Goal: Transaction & Acquisition: Purchase product/service

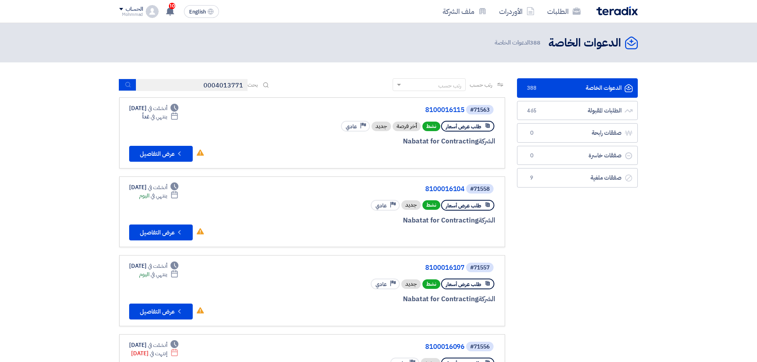
drag, startPoint x: 0, startPoint y: 0, endPoint x: 163, endPoint y: 83, distance: 183.1
click at [163, 83] on input "0004013771" at bounding box center [191, 85] width 111 height 12
type input "71512"
click at [122, 86] on button "submit" at bounding box center [127, 85] width 17 height 12
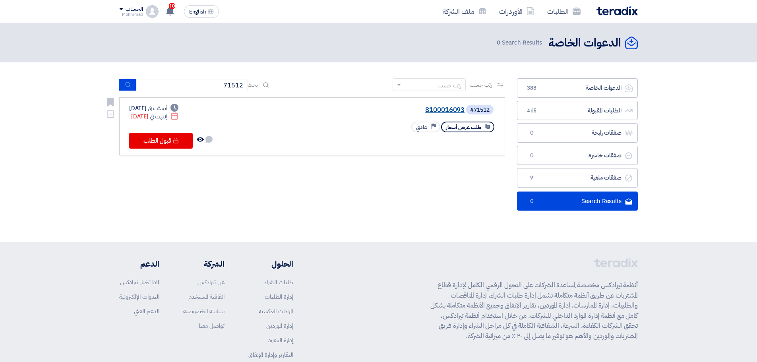
click at [442, 107] on link "8100016093" at bounding box center [385, 110] width 159 height 7
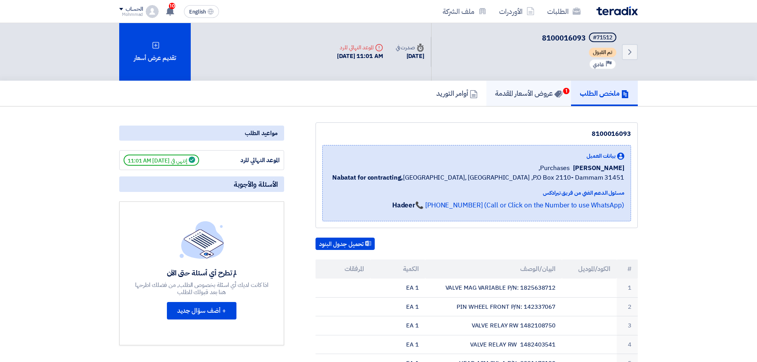
click at [510, 95] on h5 "عروض الأسعار المقدمة 1" at bounding box center [528, 93] width 67 height 9
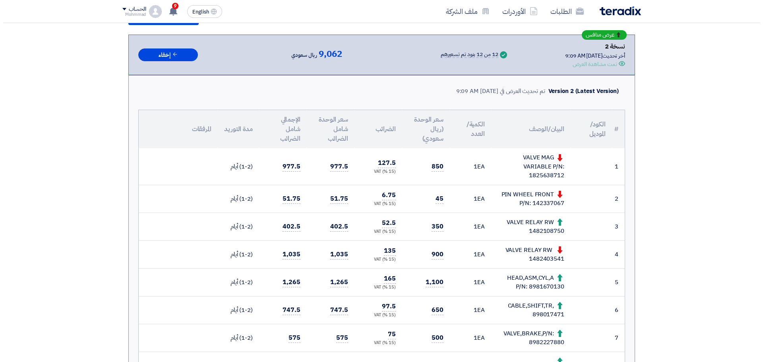
scroll to position [66, 0]
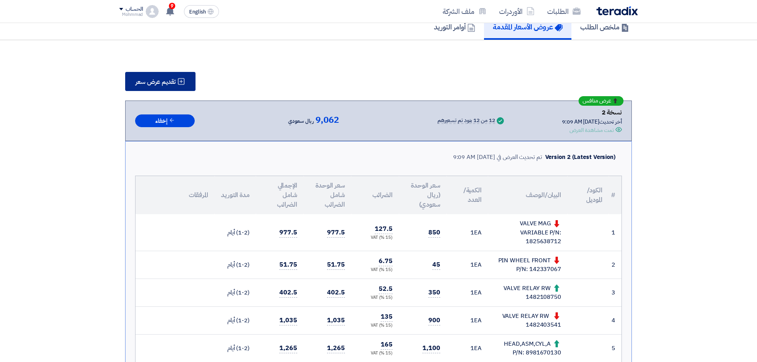
click at [162, 79] on span "تقديم عرض سعر" at bounding box center [156, 82] width 40 height 6
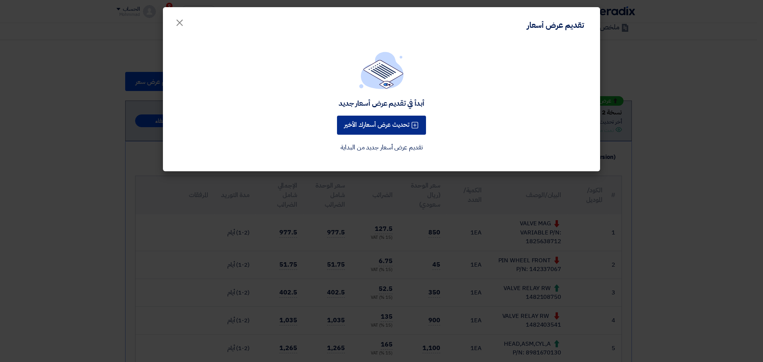
click at [386, 126] on button "تحديث عرض أسعارك الأخير" at bounding box center [381, 125] width 89 height 19
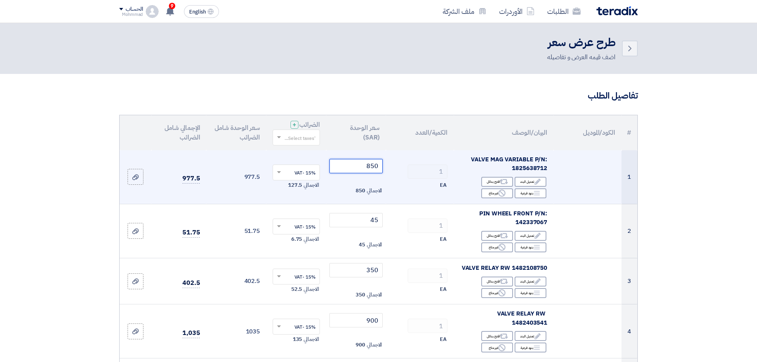
click at [370, 169] on input "850" at bounding box center [357, 166] width 54 height 14
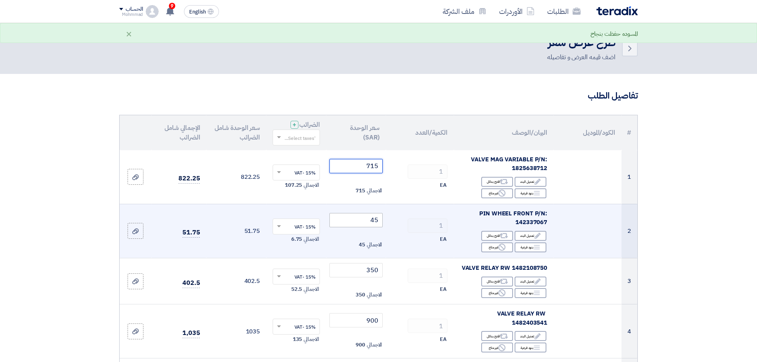
type input "715"
click at [374, 218] on input "45" at bounding box center [357, 220] width 54 height 14
click at [367, 220] on input "45" at bounding box center [357, 220] width 54 height 14
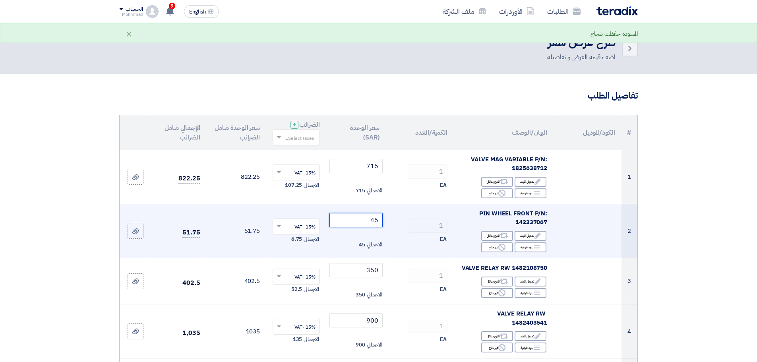
click at [374, 222] on input "45" at bounding box center [357, 220] width 54 height 14
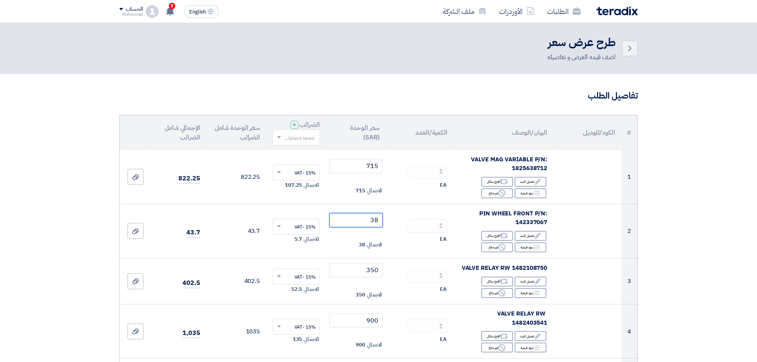
type input "38"
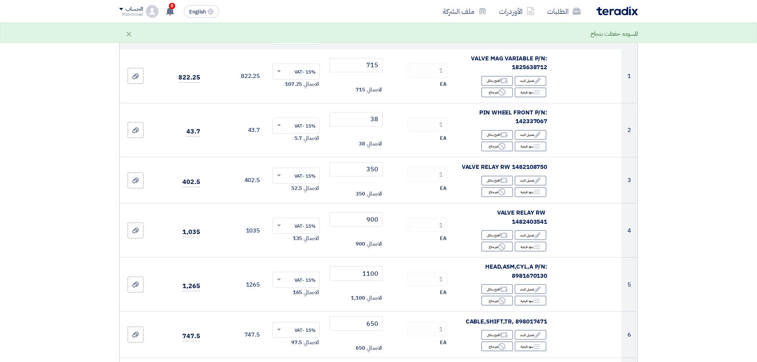
scroll to position [166, 0]
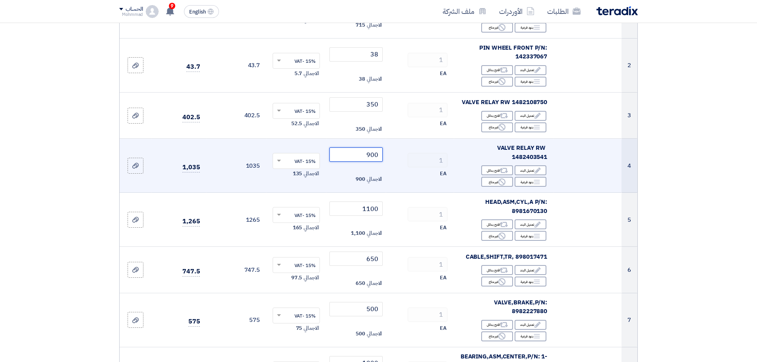
click at [376, 152] on input "900" at bounding box center [357, 154] width 54 height 14
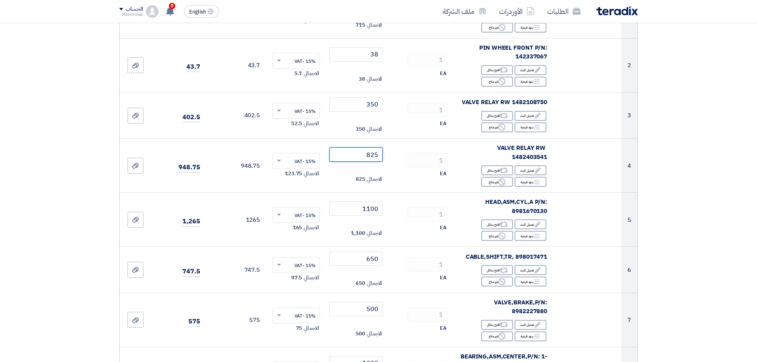
type input "825"
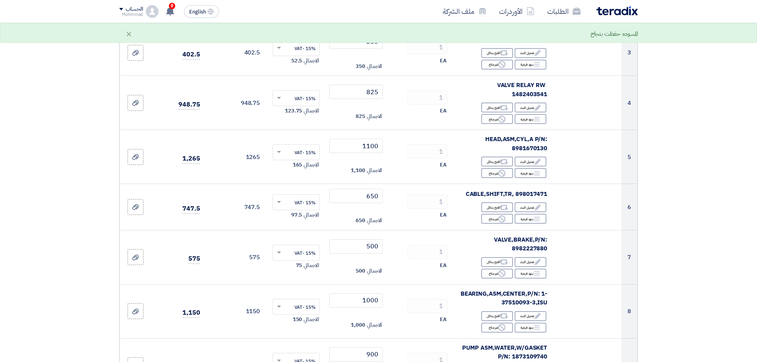
scroll to position [232, 0]
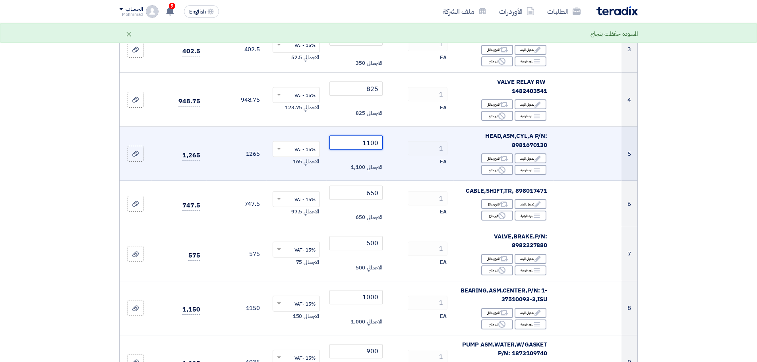
click at [372, 136] on input "1100" at bounding box center [357, 143] width 54 height 14
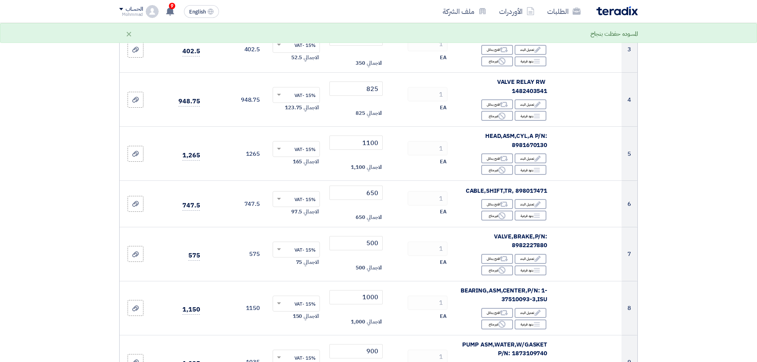
click at [719, 143] on section "تفاصيل الطلب # الكود/الموديل البيان/الوصف الكمية/العدد سعر الوحدة (SAR) الضرائب…" at bounding box center [378, 347] width 757 height 1011
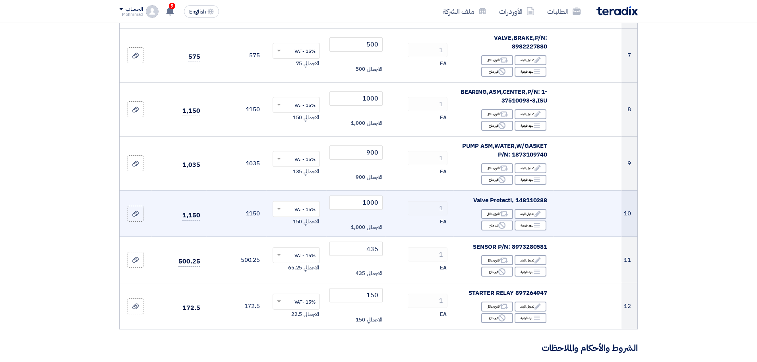
scroll to position [464, 0]
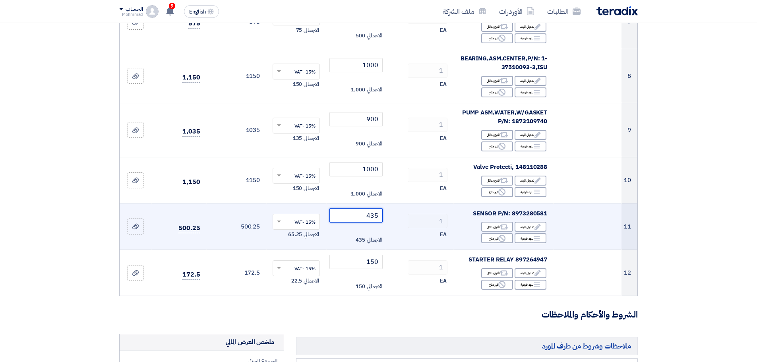
click at [375, 208] on input "435" at bounding box center [357, 215] width 54 height 14
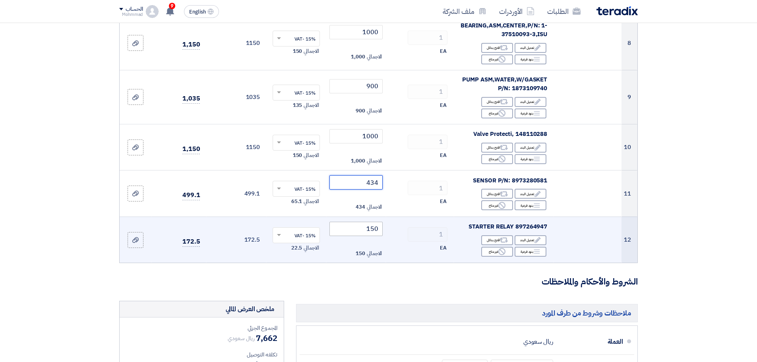
type input "434"
click at [376, 222] on input "150" at bounding box center [357, 229] width 54 height 14
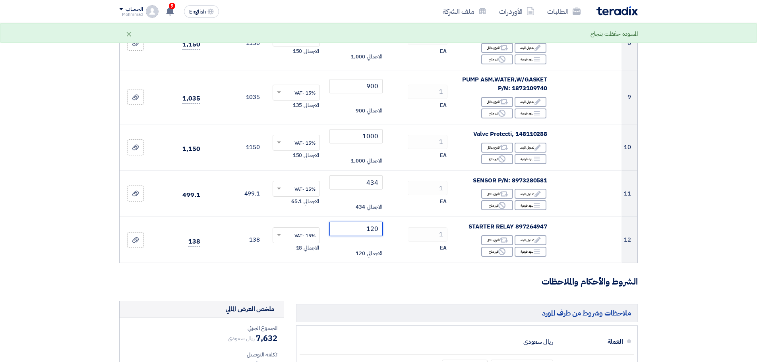
type input "120"
click at [729, 182] on section "تفاصيل الطلب # الكود/الموديل البيان/الوصف الكمية/العدد سعر الوحدة (SAR) الضرائب…" at bounding box center [378, 82] width 757 height 1011
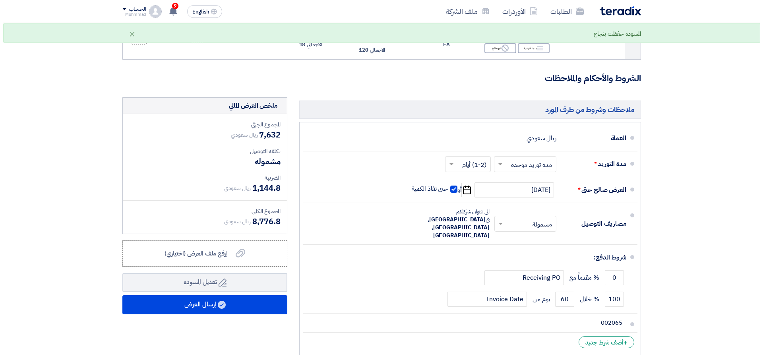
scroll to position [762, 0]
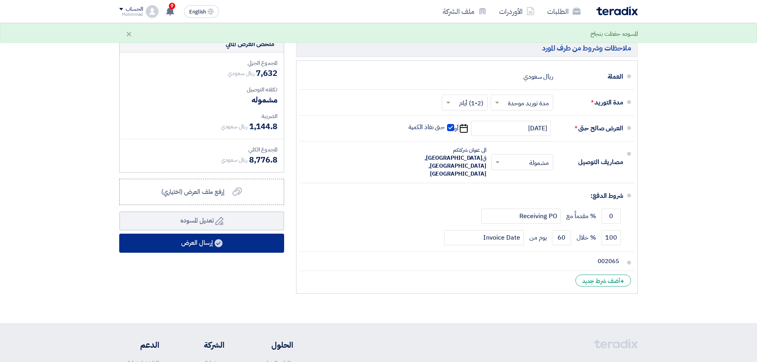
click at [206, 237] on button "إرسال العرض" at bounding box center [201, 243] width 165 height 19
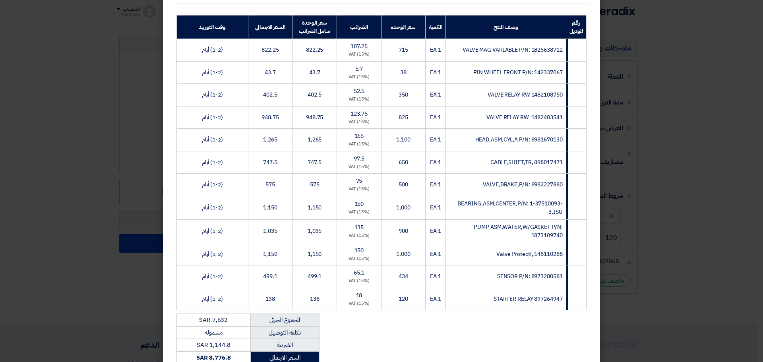
scroll to position [251, 0]
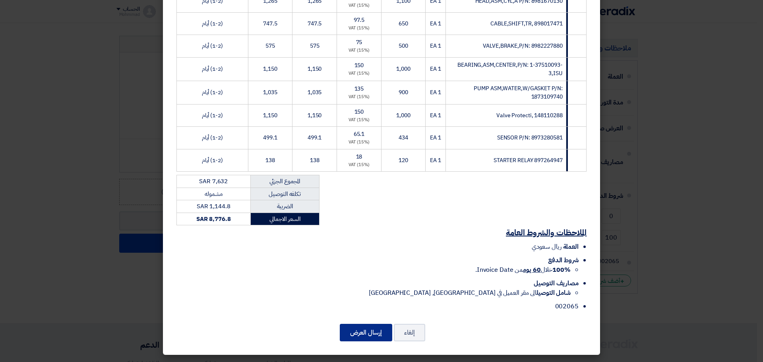
click at [368, 330] on button "إرسال العرض" at bounding box center [366, 332] width 52 height 17
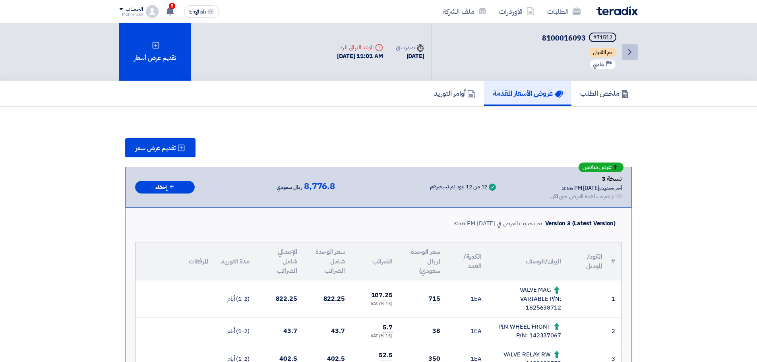
click at [628, 54] on icon "Back" at bounding box center [630, 52] width 10 height 10
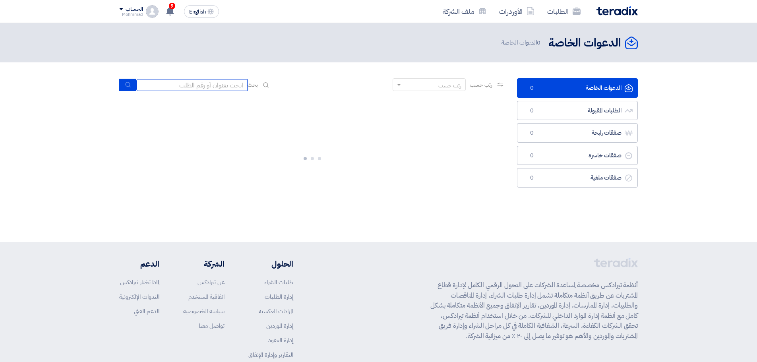
click at [178, 82] on input at bounding box center [191, 85] width 111 height 12
paste input "71513"
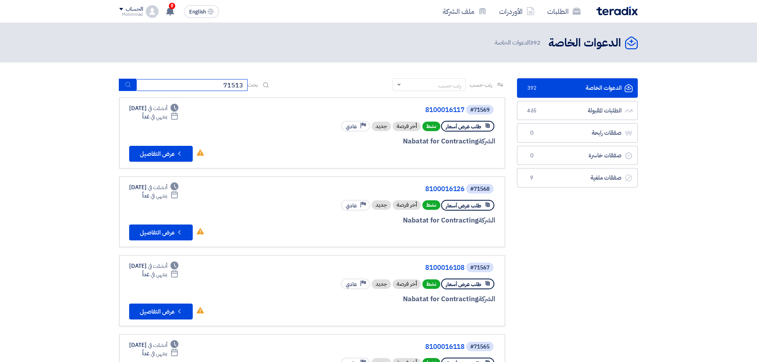
type input "71513"
click at [127, 86] on use "submit" at bounding box center [127, 84] width 5 height 5
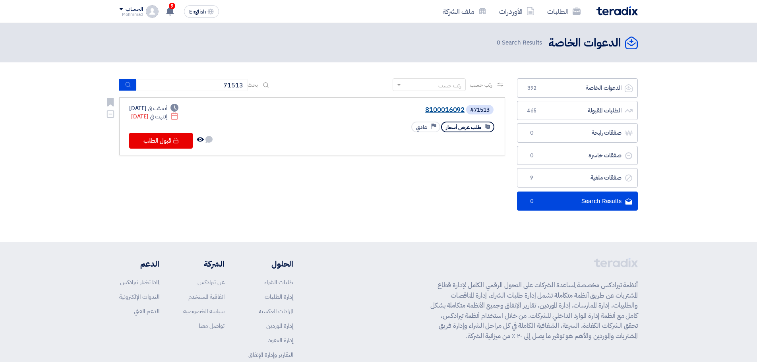
click at [456, 109] on link "8100016092" at bounding box center [385, 110] width 159 height 7
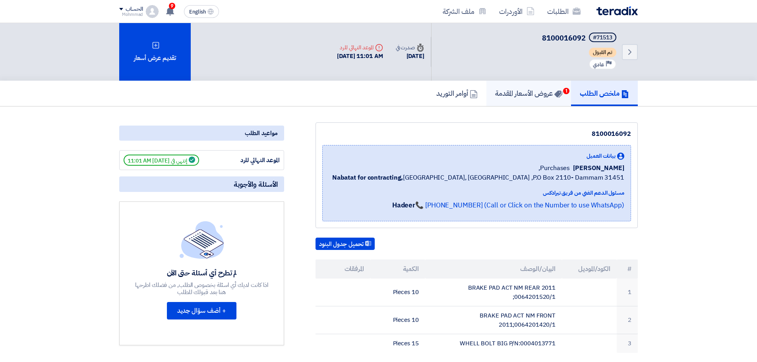
click at [547, 95] on h5 "عروض الأسعار المقدمة 1" at bounding box center [528, 93] width 67 height 9
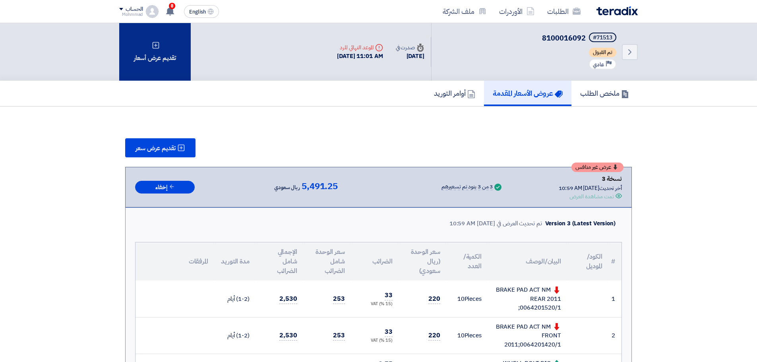
click at [142, 55] on div "تقديم عرض أسعار" at bounding box center [155, 52] width 72 height 58
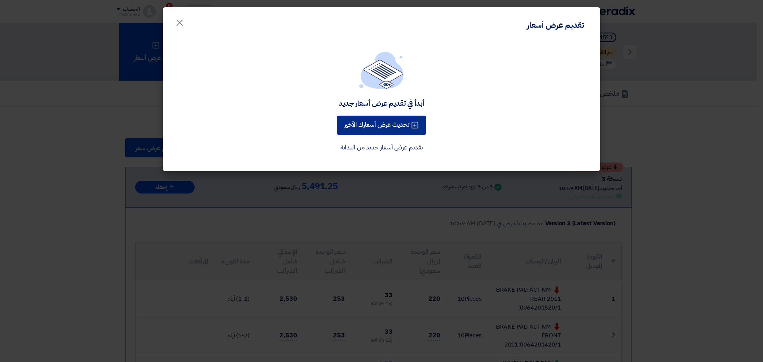
click at [390, 129] on button "تحديث عرض أسعارك الأخير" at bounding box center [381, 125] width 89 height 19
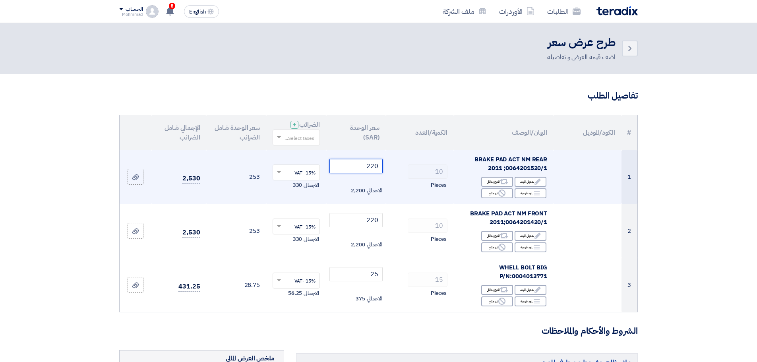
click at [373, 169] on input "220" at bounding box center [357, 166] width 54 height 14
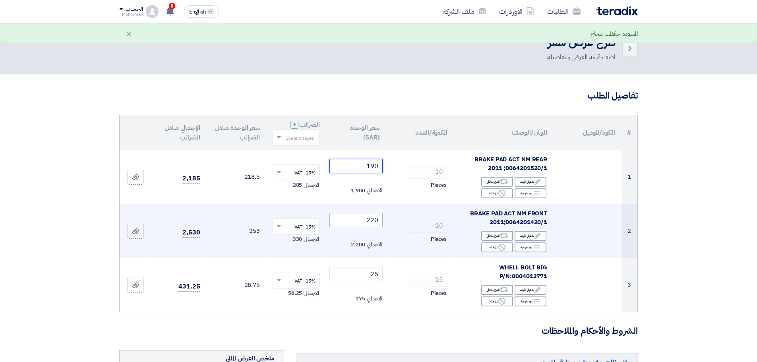
type input "190"
click at [375, 219] on input "220" at bounding box center [357, 220] width 54 height 14
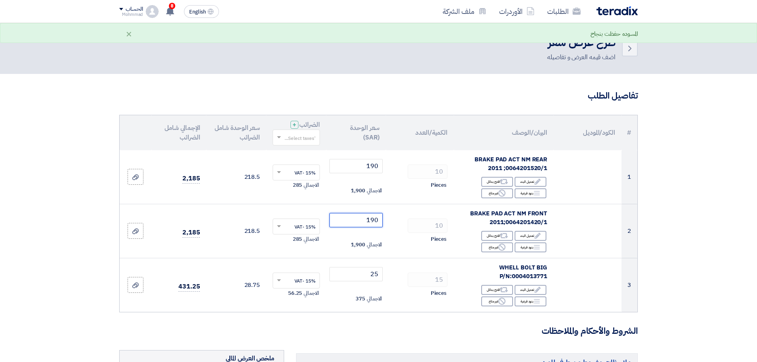
type input "190"
click at [688, 262] on section "تفاصيل الطلب # الكود/الموديل البيان/الوصف الكمية/العدد سعر الوحدة (SAR) الضرائب…" at bounding box center [378, 355] width 757 height 563
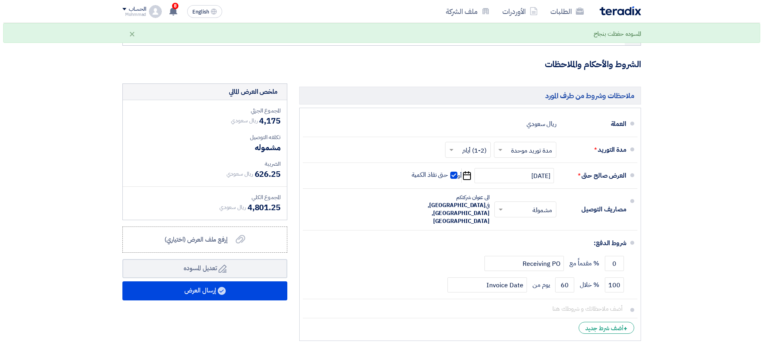
scroll to position [298, 0]
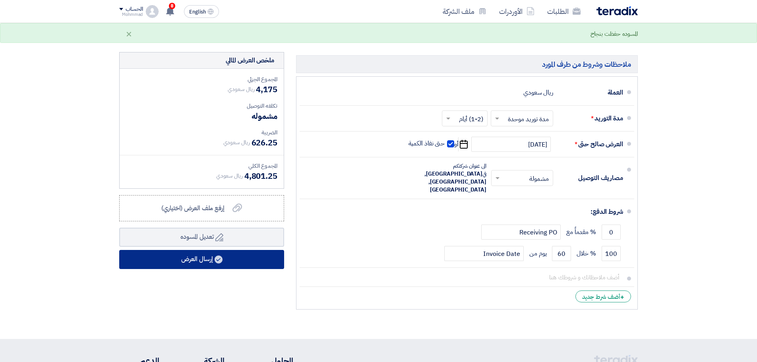
click at [197, 259] on button "إرسال العرض" at bounding box center [201, 259] width 165 height 19
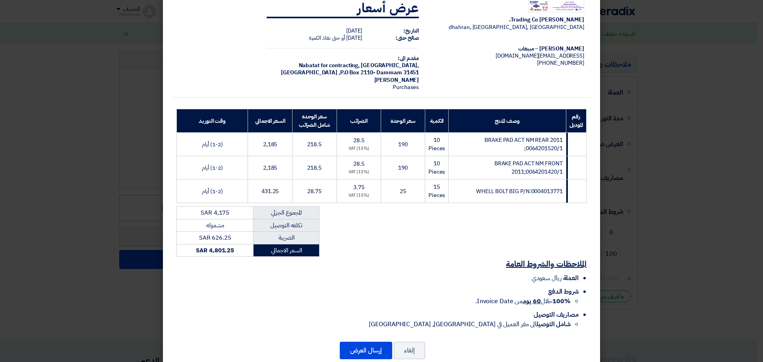
scroll to position [36, 0]
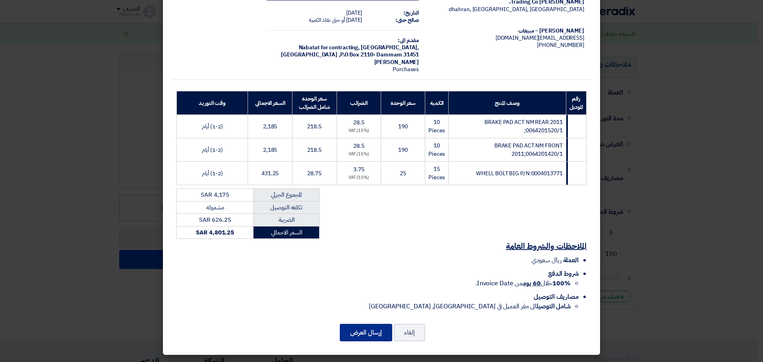
click at [374, 328] on button "إرسال العرض" at bounding box center [366, 332] width 52 height 17
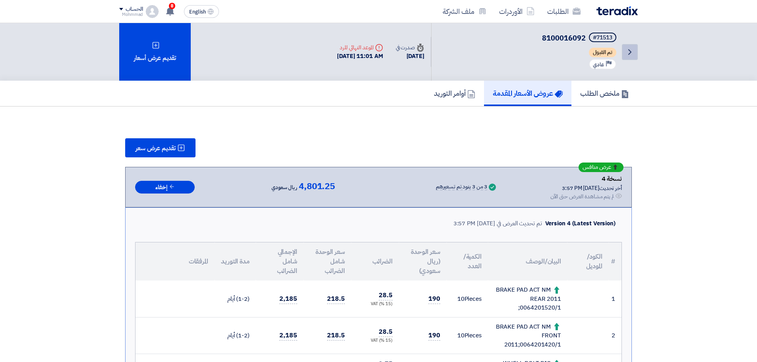
click at [628, 52] on icon "Back" at bounding box center [630, 52] width 10 height 10
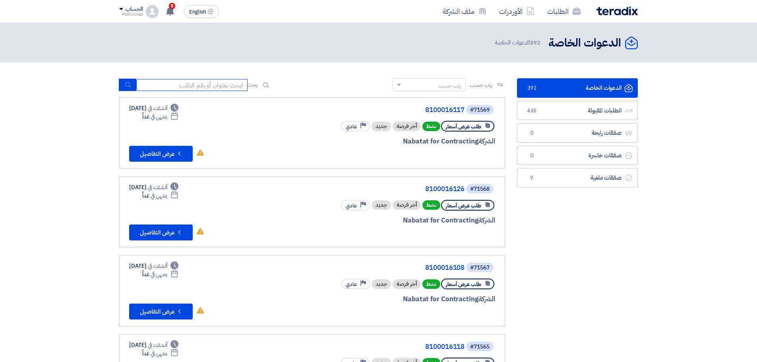
click at [186, 82] on input at bounding box center [191, 85] width 111 height 12
paste input "71516"
type input "71516"
click at [123, 89] on button "submit" at bounding box center [127, 85] width 17 height 12
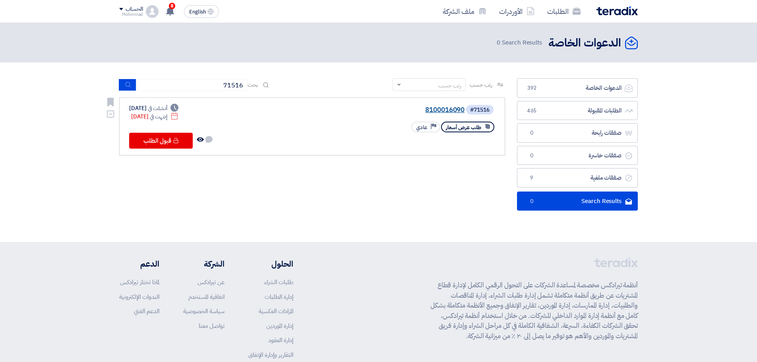
click at [444, 111] on link "8100016090" at bounding box center [385, 110] width 159 height 7
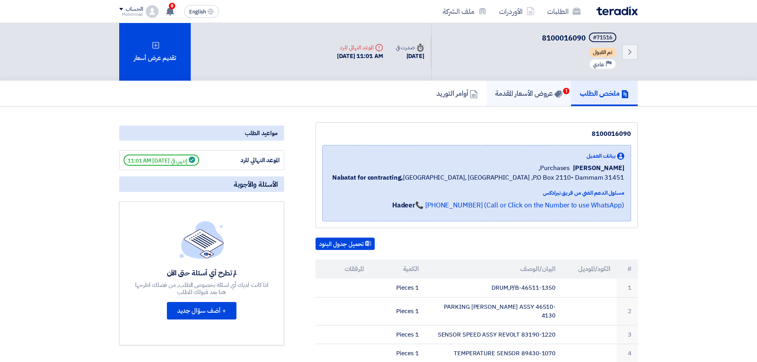
click at [514, 96] on h5 "عروض الأسعار المقدمة 1" at bounding box center [528, 93] width 67 height 9
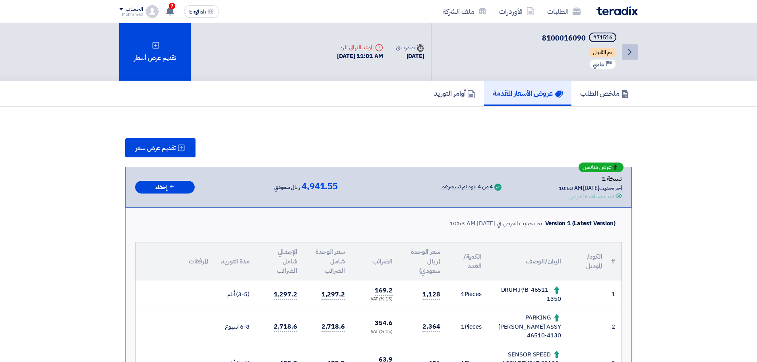
click at [634, 51] on icon "Back" at bounding box center [630, 52] width 10 height 10
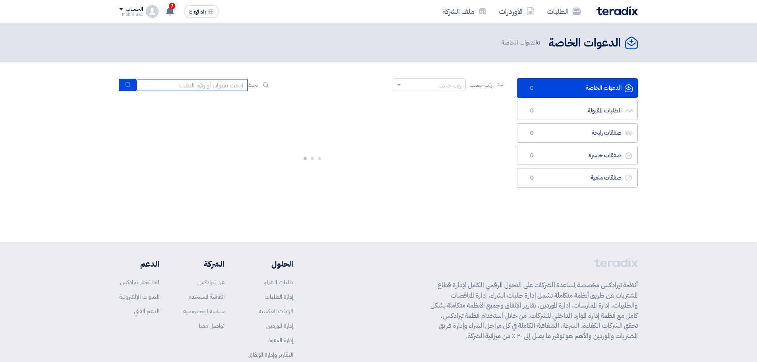
click at [196, 88] on input at bounding box center [191, 85] width 111 height 12
paste input "71517"
type input "71517"
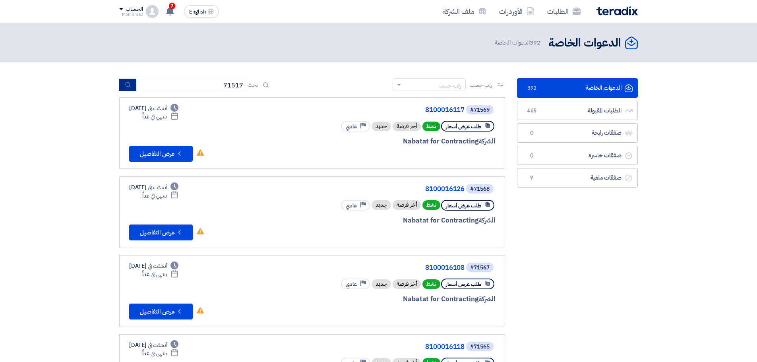
click at [127, 86] on icon "submit" at bounding box center [128, 84] width 6 height 6
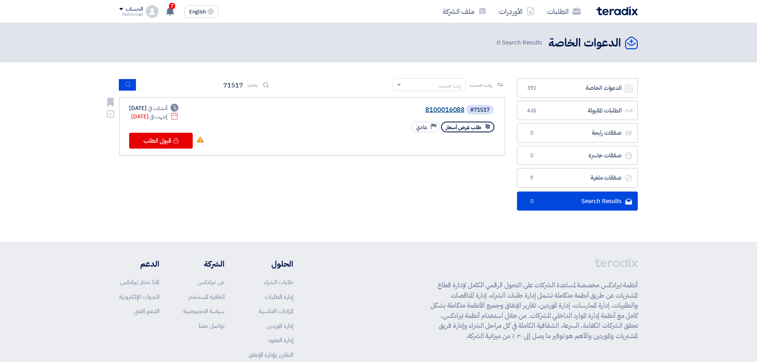
click at [453, 112] on link "8100016088" at bounding box center [385, 110] width 159 height 7
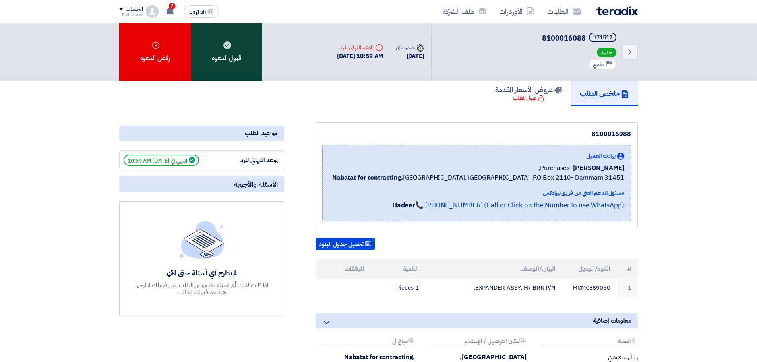
click at [216, 55] on div "قبول الدعوه" at bounding box center [227, 52] width 72 height 58
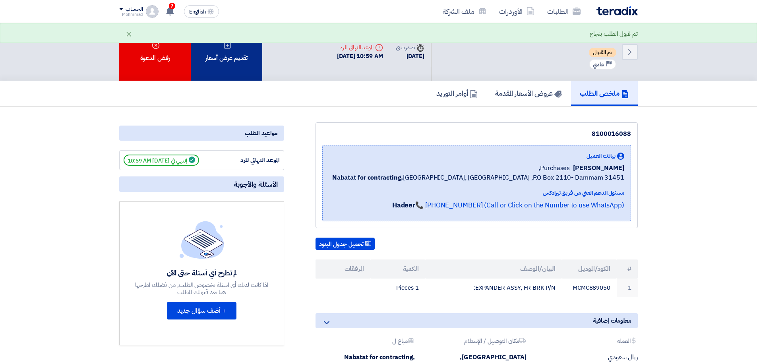
click at [231, 59] on div "تقديم عرض أسعار" at bounding box center [227, 52] width 72 height 58
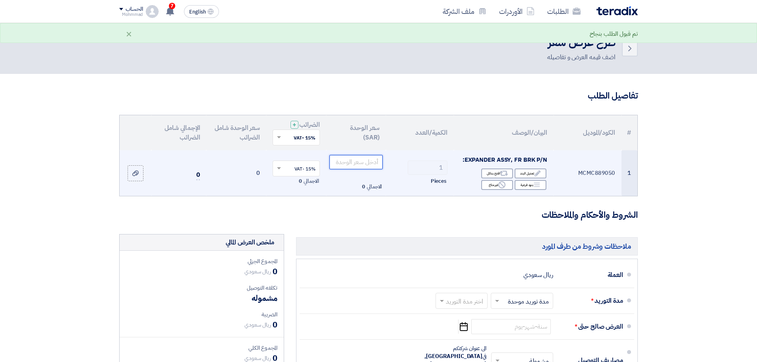
click at [362, 160] on input "number" at bounding box center [357, 162] width 54 height 14
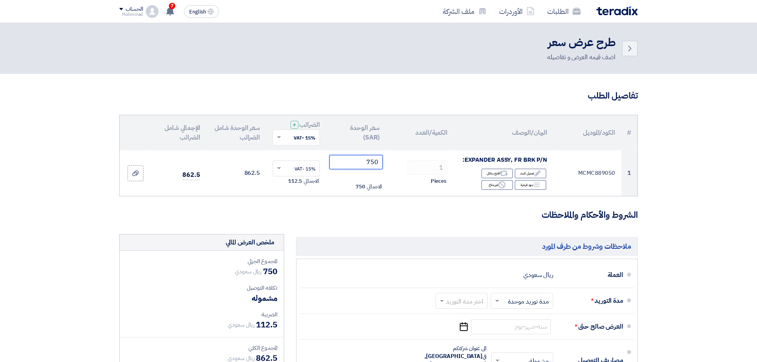
type input "750"
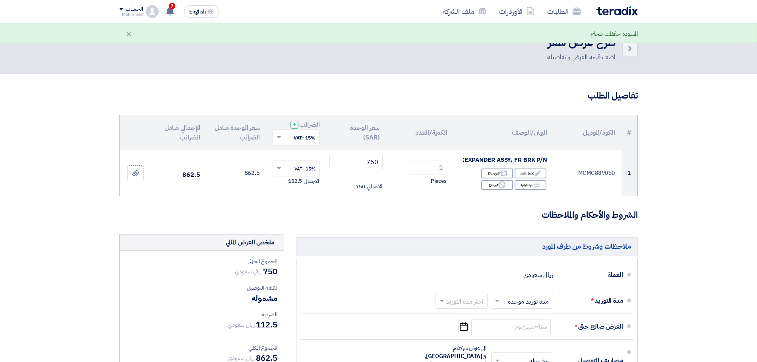
click at [700, 190] on section "تفاصيل الطلب # الكود/الموديل البيان/الوصف الكمية/العدد سعر الوحدة (SAR) الضرائب…" at bounding box center [378, 304] width 757 height 461
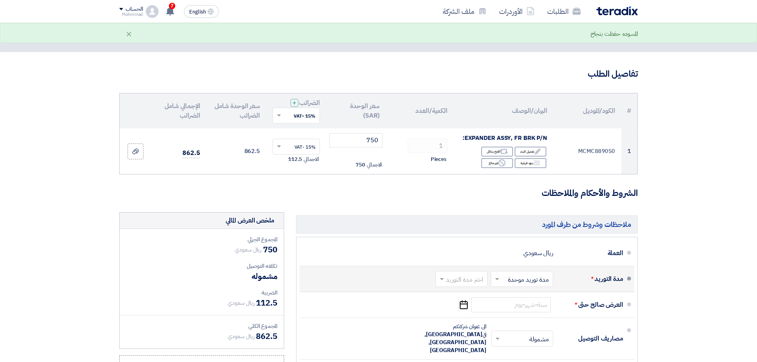
scroll to position [33, 0]
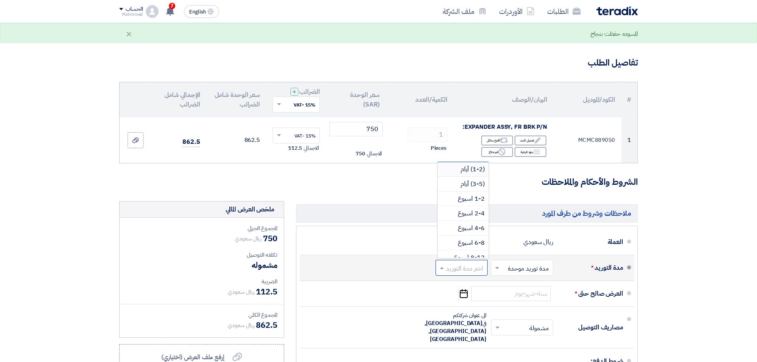
click at [463, 268] on input "text" at bounding box center [460, 269] width 48 height 12
click at [471, 172] on span "(1-2) أيام" at bounding box center [473, 170] width 24 height 10
click at [653, 262] on section "تفاصيل الطلب # الكود/الموديل البيان/الوصف الكمية/العدد سعر الوحدة (SAR) الضرائب…" at bounding box center [378, 271] width 757 height 461
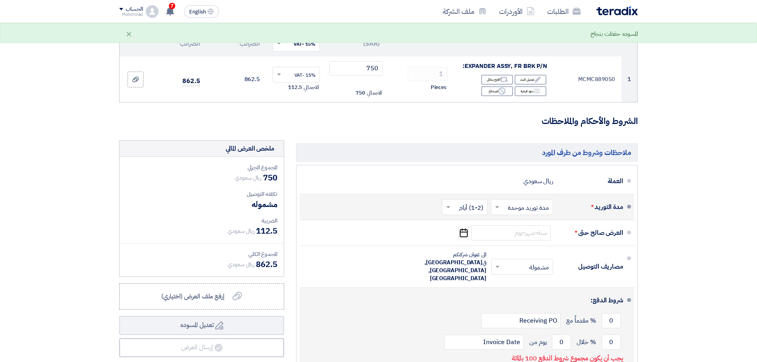
scroll to position [99, 0]
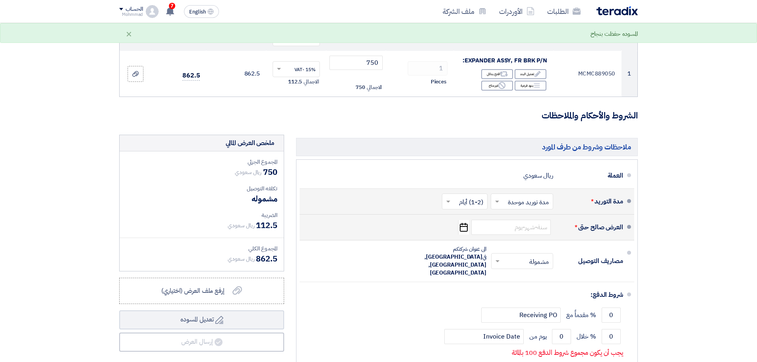
click at [465, 227] on use "button" at bounding box center [464, 227] width 8 height 9
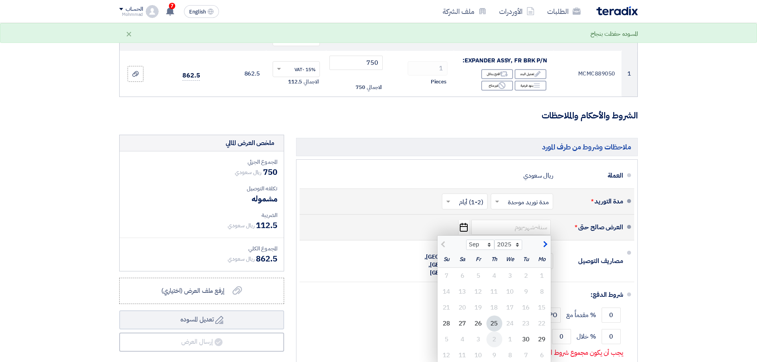
click at [493, 341] on div "2" at bounding box center [495, 340] width 16 height 16
type input "10/2/2025"
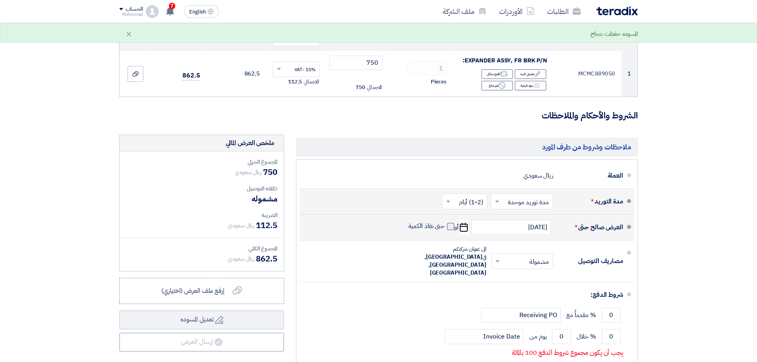
click at [450, 226] on span at bounding box center [450, 226] width 7 height 7
click at [445, 226] on input "حتى نفاذ الكمية" at bounding box center [426, 229] width 38 height 15
checkbox input "true"
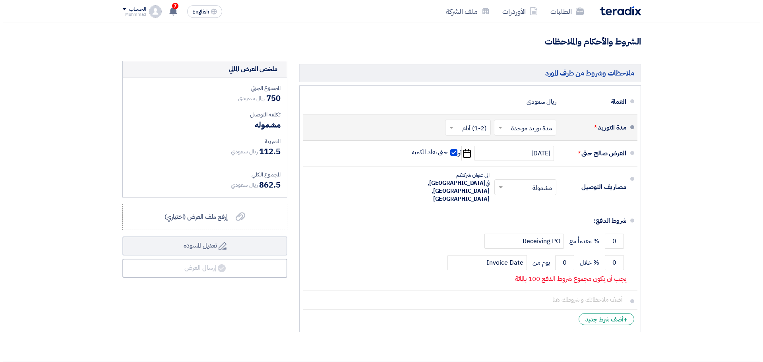
scroll to position [199, 0]
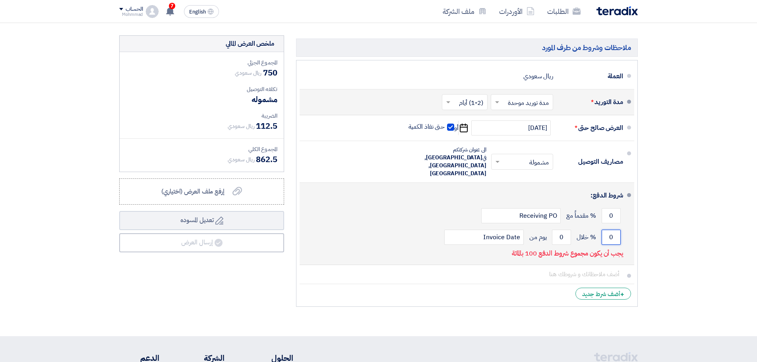
click at [614, 230] on input "0" at bounding box center [611, 237] width 19 height 15
type input "100"
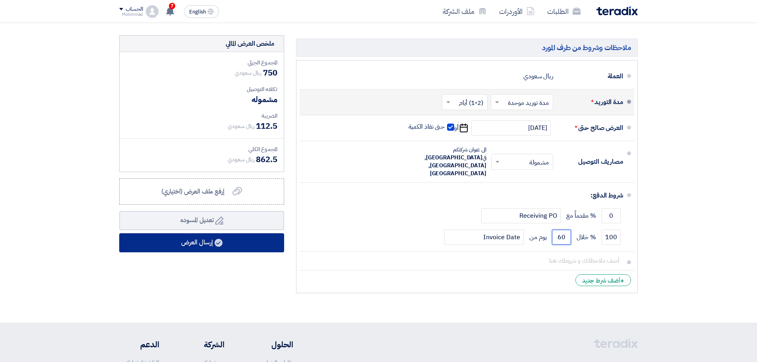
type input "60"
click at [235, 243] on button "إرسال العرض" at bounding box center [201, 242] width 165 height 19
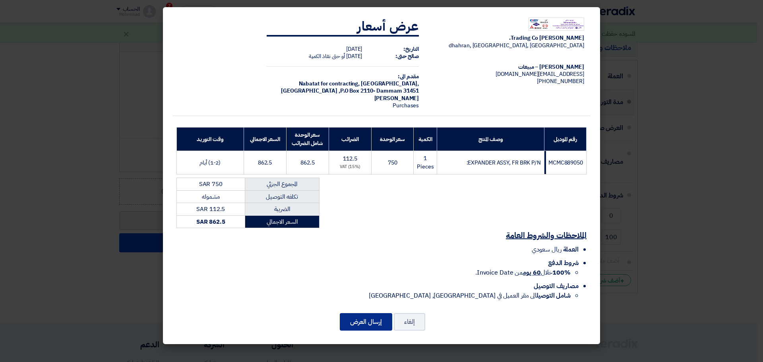
click at [368, 321] on button "إرسال العرض" at bounding box center [366, 321] width 52 height 17
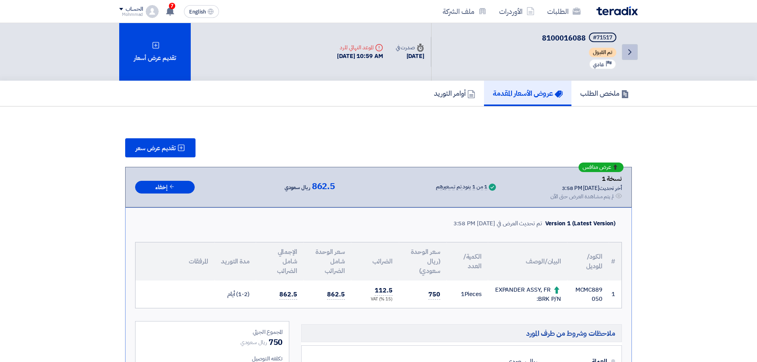
click at [634, 49] on icon "Back" at bounding box center [630, 52] width 10 height 10
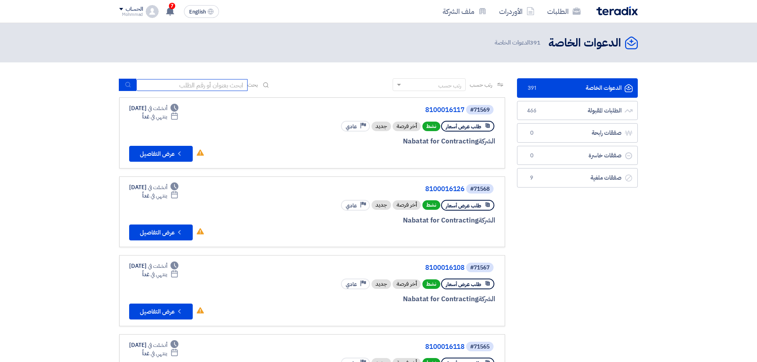
click at [192, 85] on input at bounding box center [191, 85] width 111 height 12
click at [448, 109] on link "8100016117" at bounding box center [385, 110] width 159 height 7
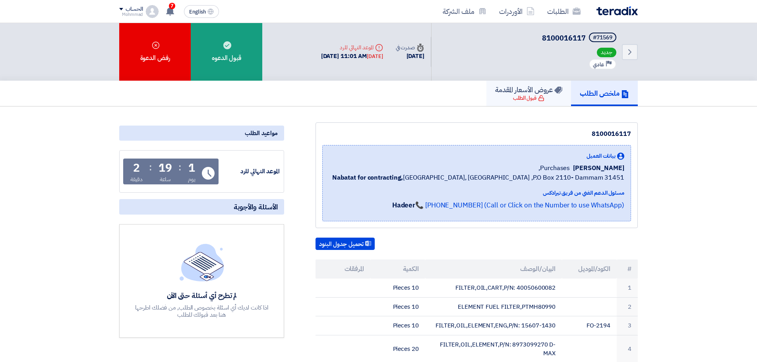
click at [555, 92] on icon at bounding box center [559, 90] width 8 height 8
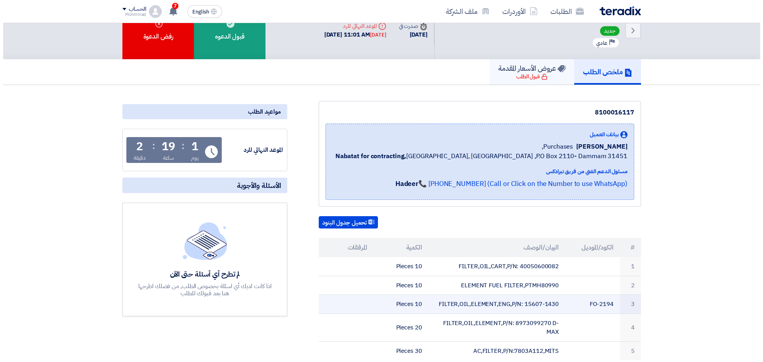
scroll to position [33, 0]
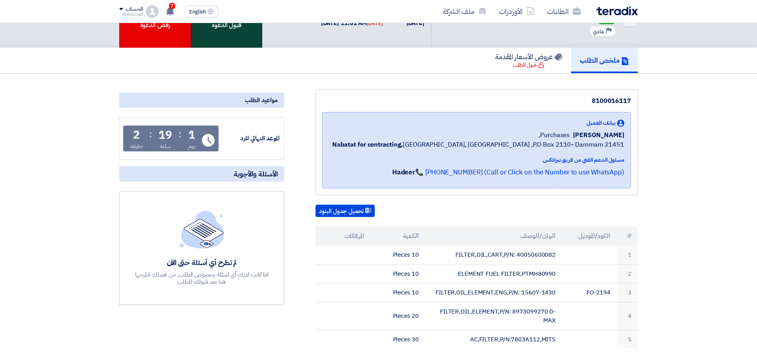
click at [233, 35] on div "قبول الدعوه" at bounding box center [227, 19] width 72 height 58
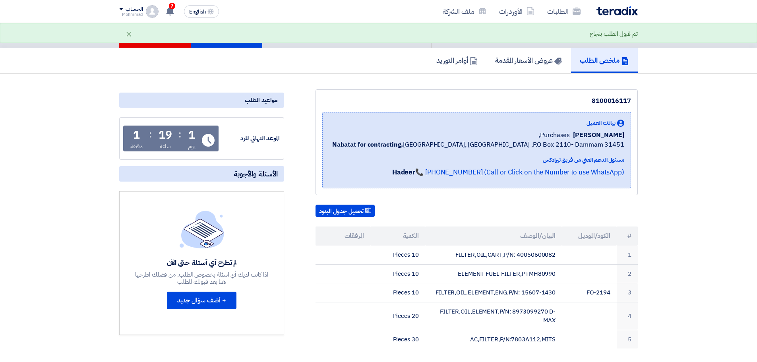
click at [243, 38] on div "تقديم عرض أسعار" at bounding box center [227, 19] width 72 height 58
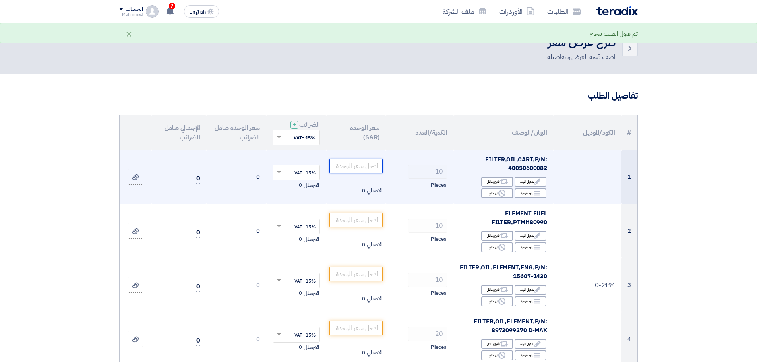
click at [343, 169] on input "number" at bounding box center [357, 166] width 54 height 14
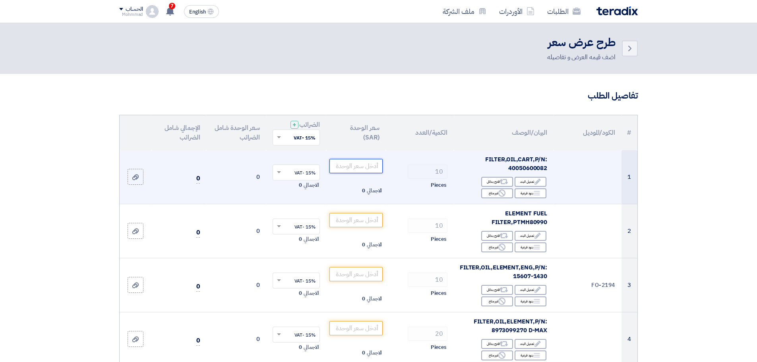
click at [357, 165] on input "number" at bounding box center [357, 166] width 54 height 14
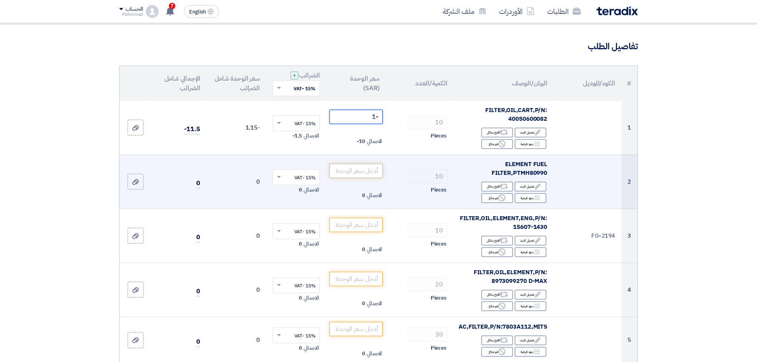
scroll to position [66, 0]
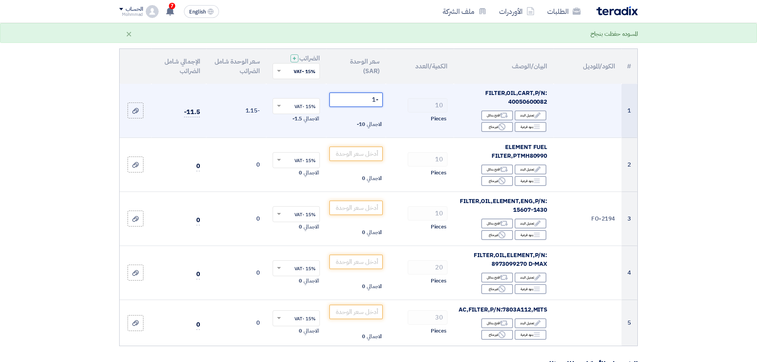
click at [374, 102] on input "-1" at bounding box center [357, 100] width 54 height 14
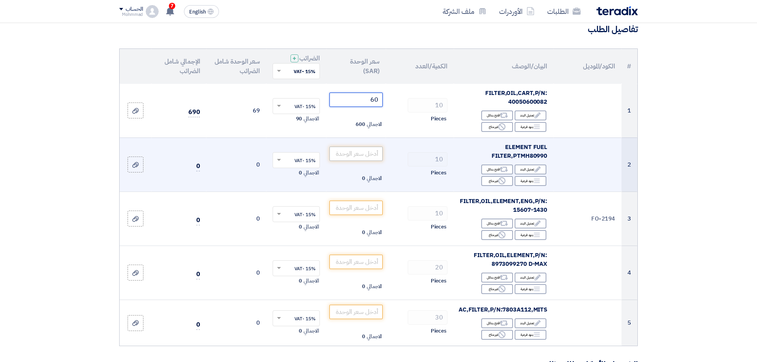
type input "60"
click at [353, 154] on input "number" at bounding box center [357, 154] width 54 height 14
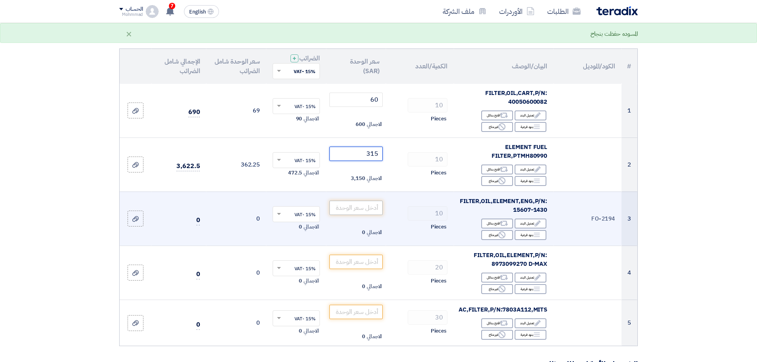
type input "315"
click at [374, 206] on input "number" at bounding box center [357, 208] width 54 height 14
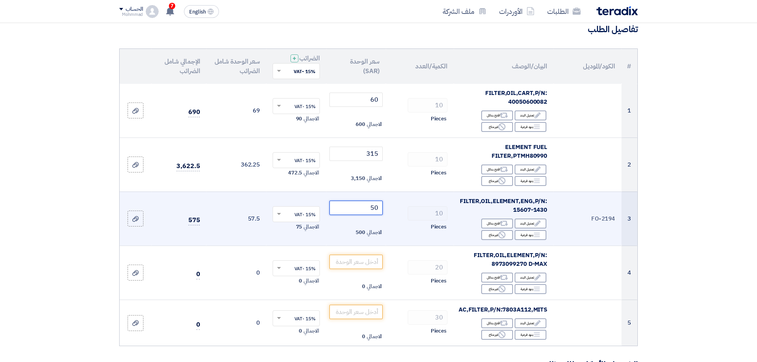
type input "50"
drag, startPoint x: 514, startPoint y: 211, endPoint x: 548, endPoint y: 212, distance: 33.8
click at [548, 212] on td "FILTER,OIL,ELEMENT,ENG,P/N: 15607-1430 Edit تعديل البند Alternative اقترح بدائل…" at bounding box center [504, 219] width 100 height 54
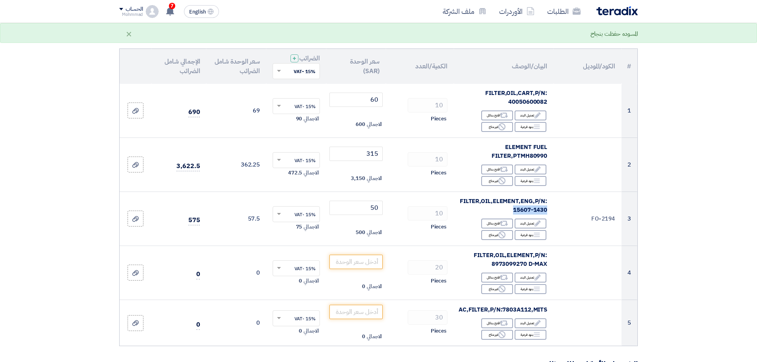
copy span "15607-1430"
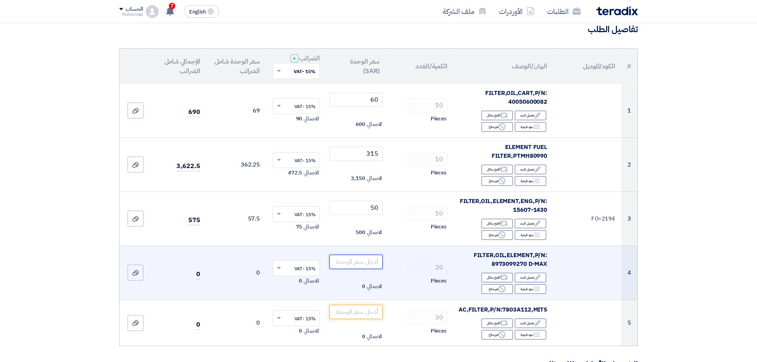
click at [358, 268] on input "number" at bounding box center [357, 262] width 54 height 14
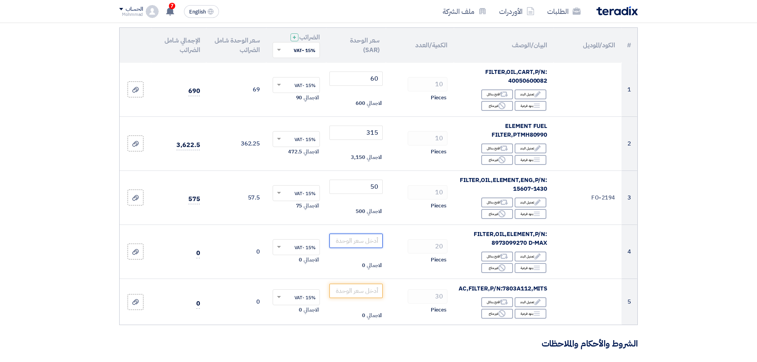
scroll to position [132, 0]
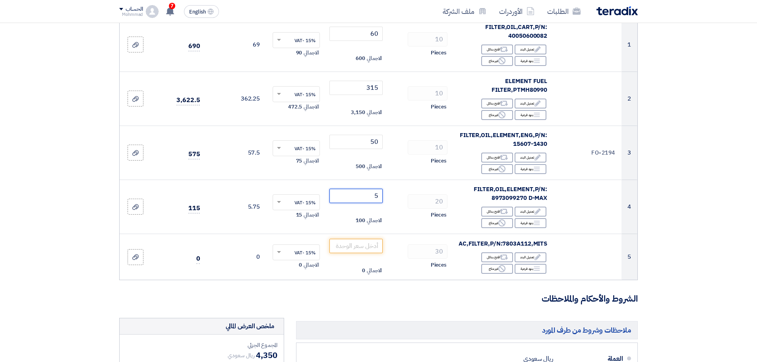
type input "50"
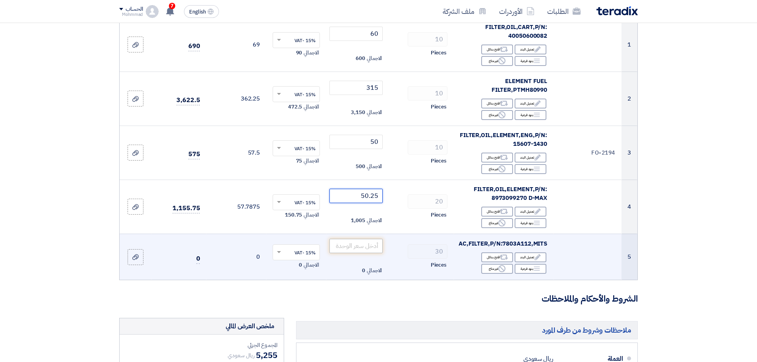
type input "50.25"
click at [359, 250] on input "number" at bounding box center [357, 246] width 54 height 14
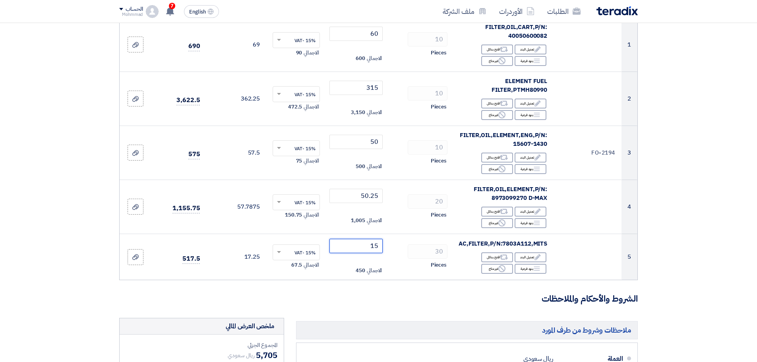
type input "15"
click at [739, 305] on section "تفاصيل الطلب # الكود/الموديل البيان/الوصف الكمية/العدد سعر الوحدة (SAR) الضرائب…" at bounding box center [378, 280] width 757 height 677
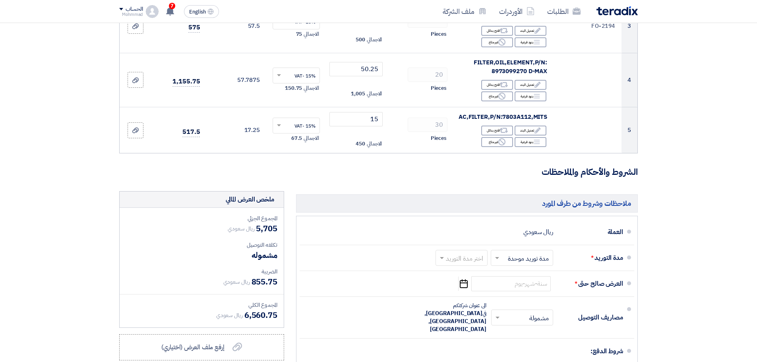
scroll to position [265, 0]
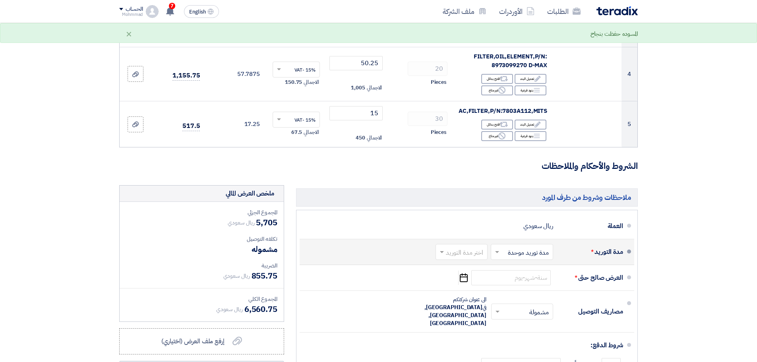
click at [447, 250] on input "text" at bounding box center [460, 253] width 48 height 12
click at [462, 268] on span "(1-2) أيام" at bounding box center [473, 269] width 24 height 10
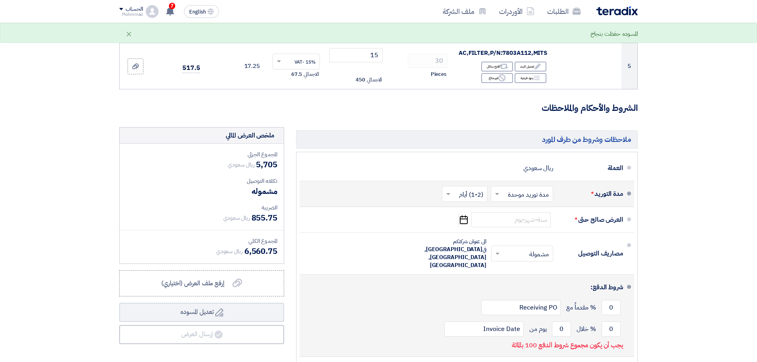
scroll to position [331, 0]
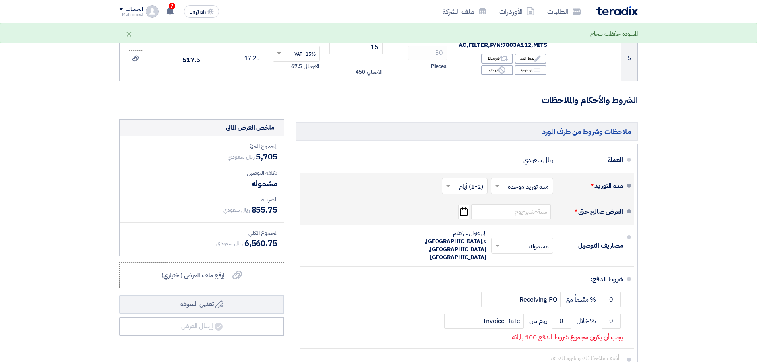
click at [463, 213] on icon "Pick a date" at bounding box center [463, 212] width 11 height 14
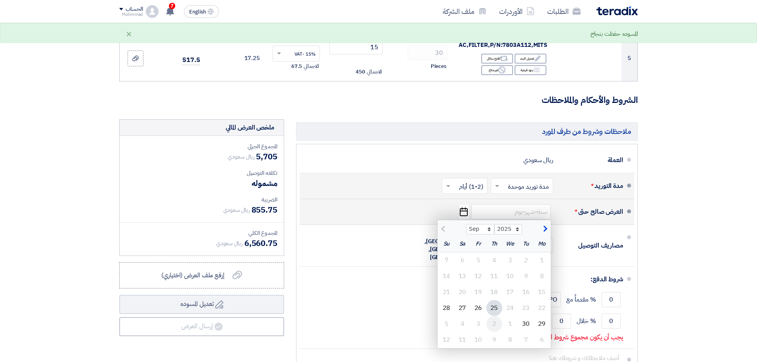
click at [494, 321] on div "2" at bounding box center [495, 324] width 16 height 16
type input "10/2/2025"
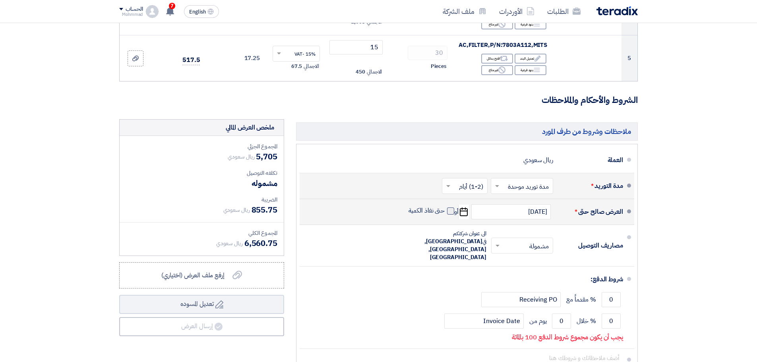
click at [449, 213] on span at bounding box center [450, 210] width 7 height 7
click at [445, 213] on input "حتى نفاذ الكمية" at bounding box center [426, 214] width 38 height 15
checkbox input "true"
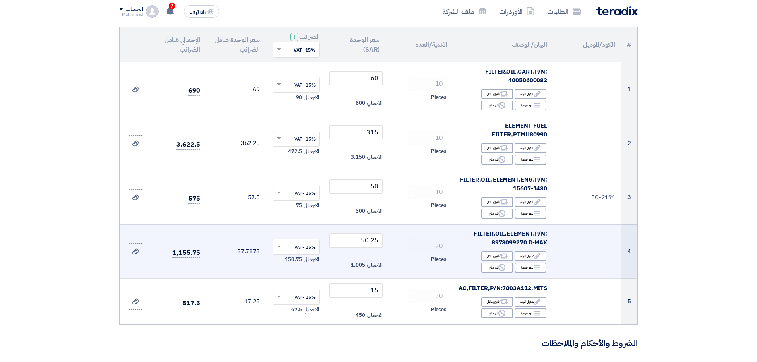
scroll to position [99, 0]
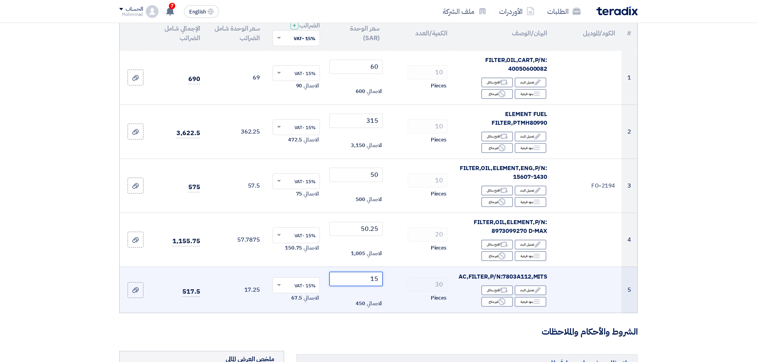
click at [374, 280] on input "15" at bounding box center [357, 279] width 54 height 14
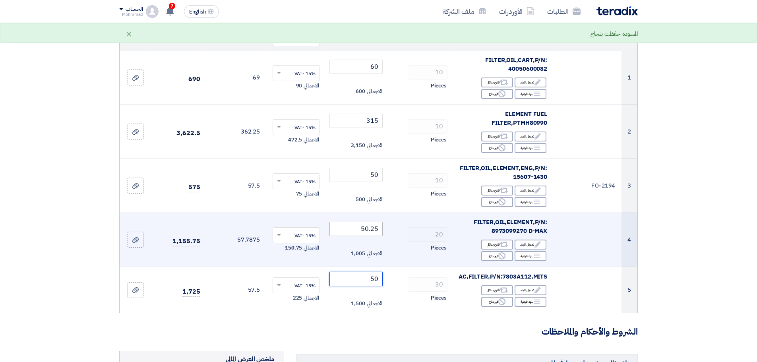
type input "50"
click at [370, 229] on input "50.25" at bounding box center [357, 229] width 54 height 14
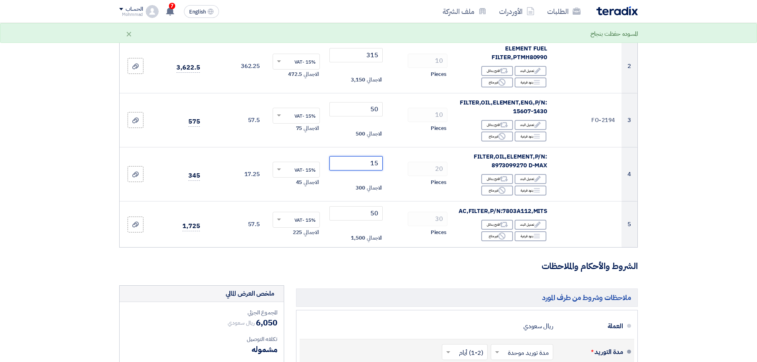
scroll to position [166, 0]
type input "15"
click at [708, 238] on section "تفاصيل الطلب # الكود/الموديل البيان/الوصف الكمية/العدد سعر الوحدة (SAR) الضرائب…" at bounding box center [378, 246] width 757 height 677
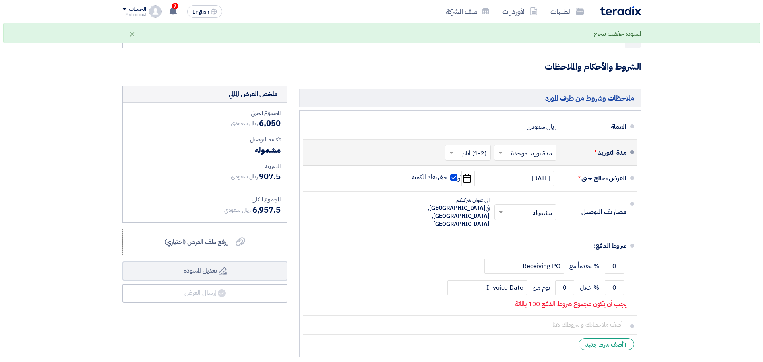
scroll to position [464, 0]
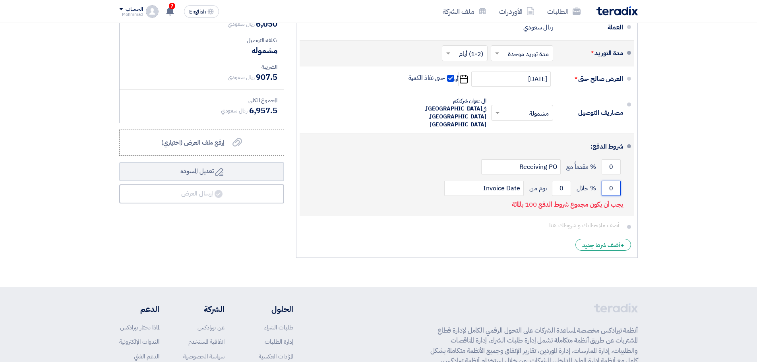
click at [615, 181] on input "0" at bounding box center [611, 188] width 19 height 15
type input "100"
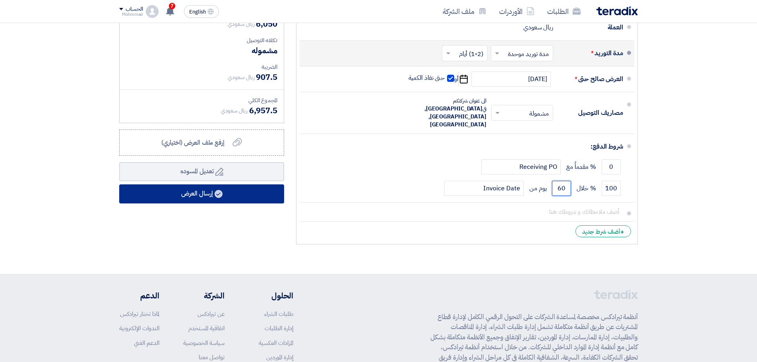
type input "60"
click at [197, 192] on button "إرسال العرض" at bounding box center [201, 193] width 165 height 19
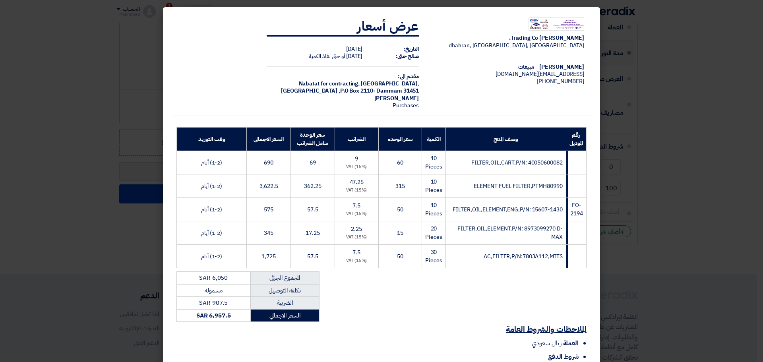
scroll to position [83, 0]
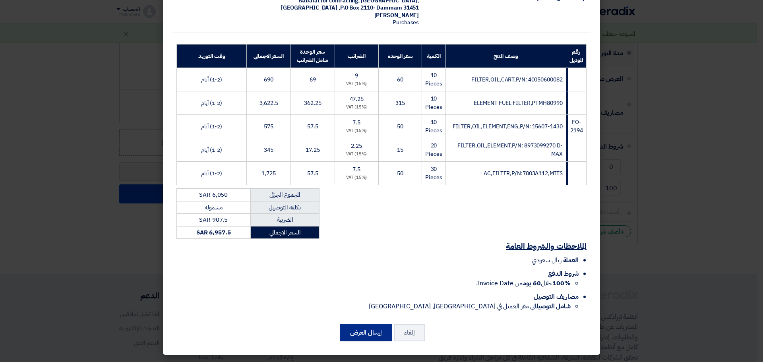
click at [376, 328] on button "إرسال العرض" at bounding box center [366, 332] width 52 height 17
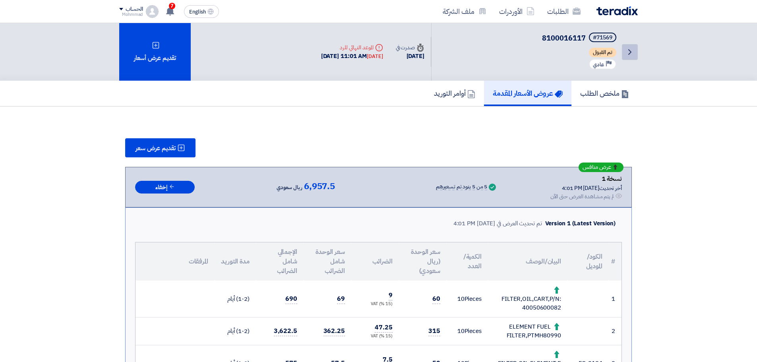
click at [634, 52] on icon "Back" at bounding box center [630, 52] width 10 height 10
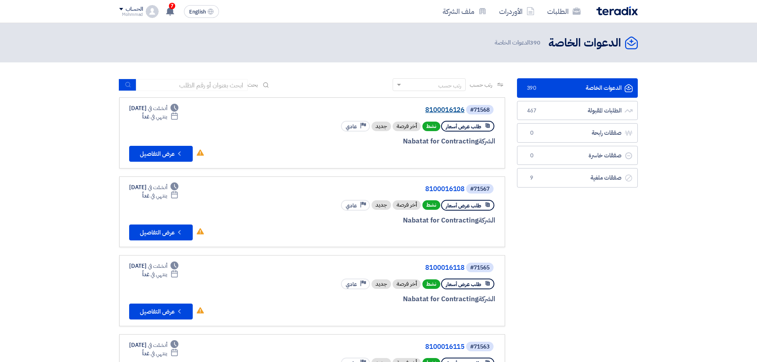
click at [440, 107] on link "8100016126" at bounding box center [385, 110] width 159 height 7
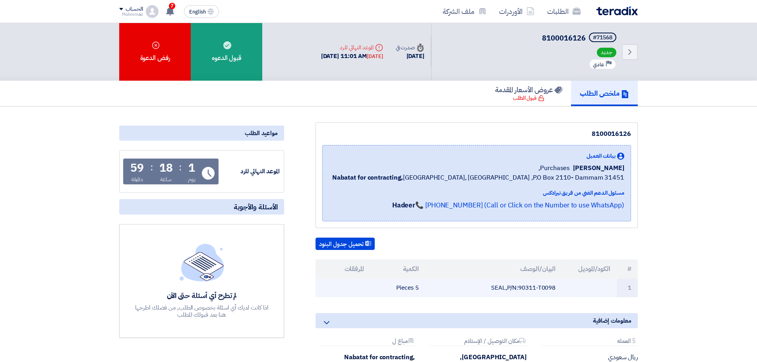
drag, startPoint x: 520, startPoint y: 287, endPoint x: 554, endPoint y: 288, distance: 34.6
click at [554, 288] on td "SEAL,P/N:90311-T0098" at bounding box center [493, 288] width 137 height 19
click at [552, 289] on td "SEAL,P/N:90311-T0098" at bounding box center [493, 288] width 137 height 19
click at [541, 283] on td "SEAL,P/N:90311-T0098" at bounding box center [493, 288] width 137 height 19
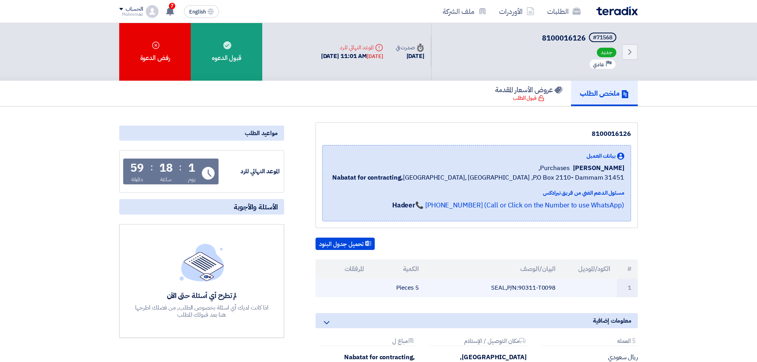
copy td "90311-T0098"
drag, startPoint x: 520, startPoint y: 288, endPoint x: 555, endPoint y: 291, distance: 35.9
click at [555, 291] on td "SEAL,P/N:90311-T0098" at bounding box center [493, 288] width 137 height 19
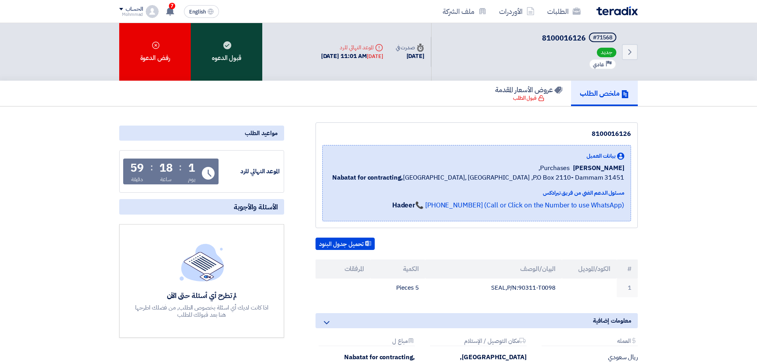
click at [233, 48] on div "قبول الدعوه" at bounding box center [227, 52] width 72 height 58
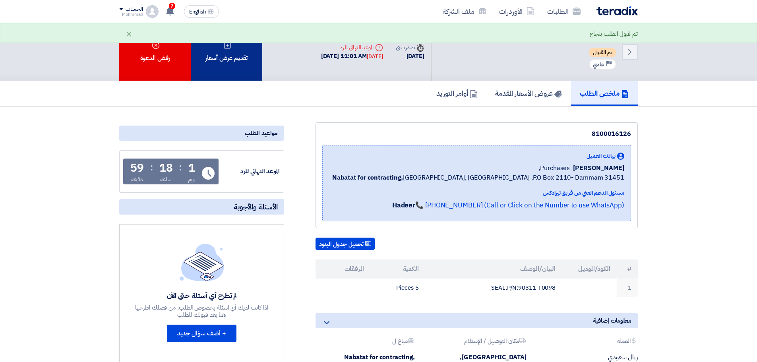
click at [231, 51] on div "تقديم عرض أسعار" at bounding box center [227, 52] width 72 height 58
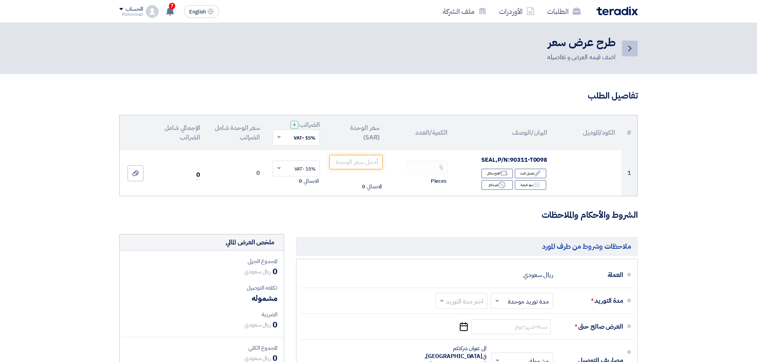
click at [634, 48] on icon "Back" at bounding box center [630, 49] width 10 height 10
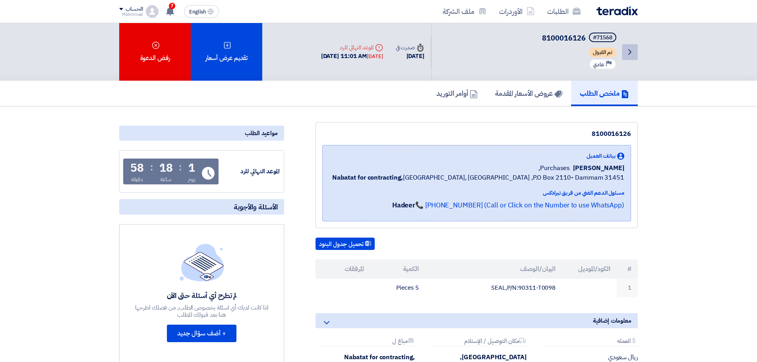
click at [632, 55] on icon "Back" at bounding box center [630, 52] width 10 height 10
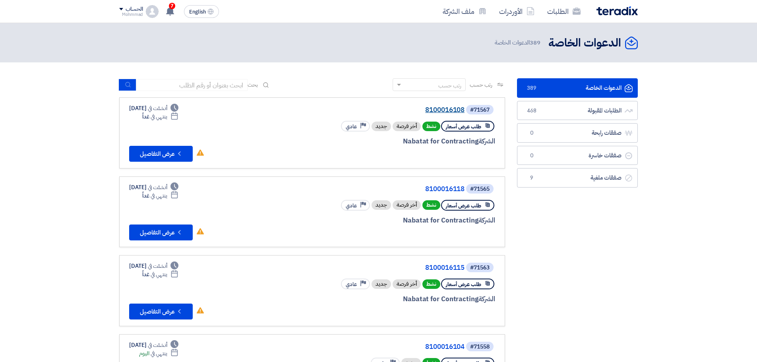
click at [452, 111] on link "8100016108" at bounding box center [385, 110] width 159 height 7
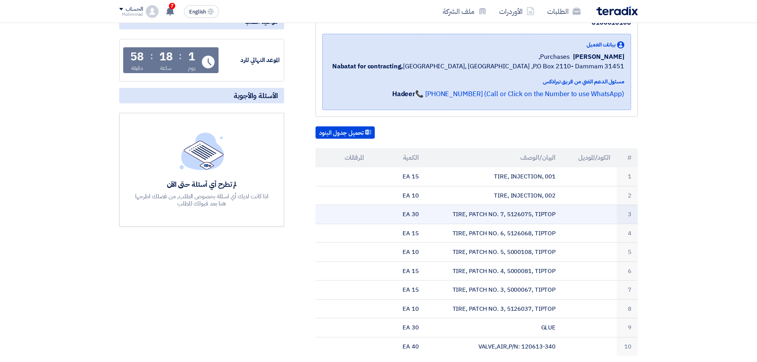
scroll to position [132, 0]
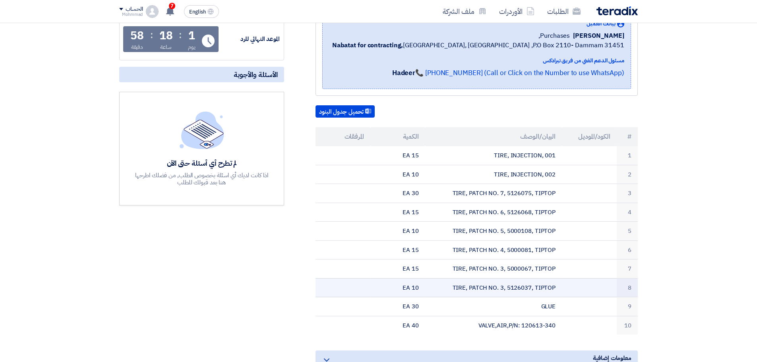
drag, startPoint x: 471, startPoint y: 288, endPoint x: 532, endPoint y: 291, distance: 61.3
click at [532, 291] on td "TIRE, PATCH NO. 3, 5126037, TIPTOP" at bounding box center [493, 287] width 137 height 19
copy td "PATCH NO. 3, 5126037"
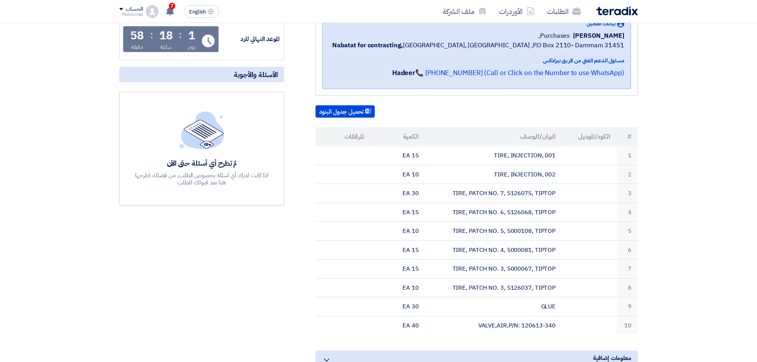
click at [690, 128] on section "8100016108 بيانات العميل Yasir Ali Purchases, Nabatat for contracting, Dammam, …" at bounding box center [378, 227] width 757 height 506
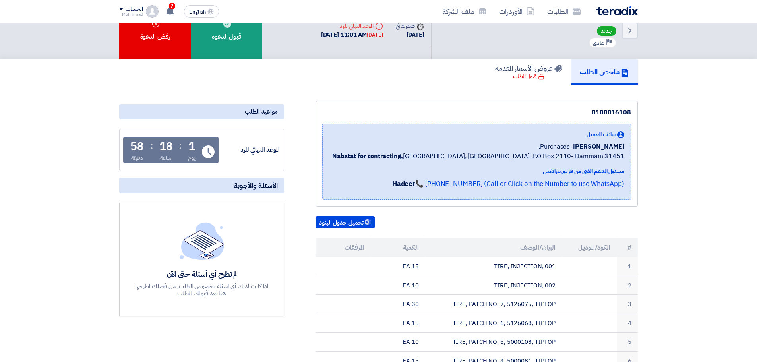
scroll to position [0, 0]
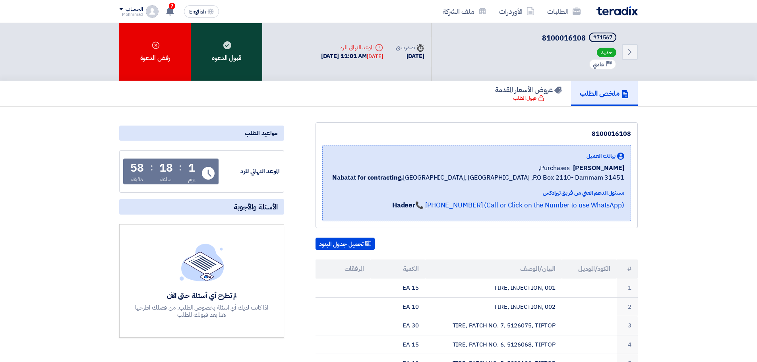
click at [224, 44] on use at bounding box center [227, 45] width 8 height 8
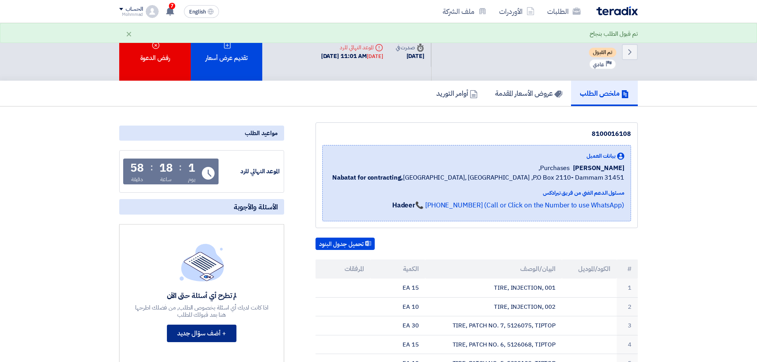
click at [219, 330] on button "+ أضف سؤال جديد" at bounding box center [202, 333] width 70 height 17
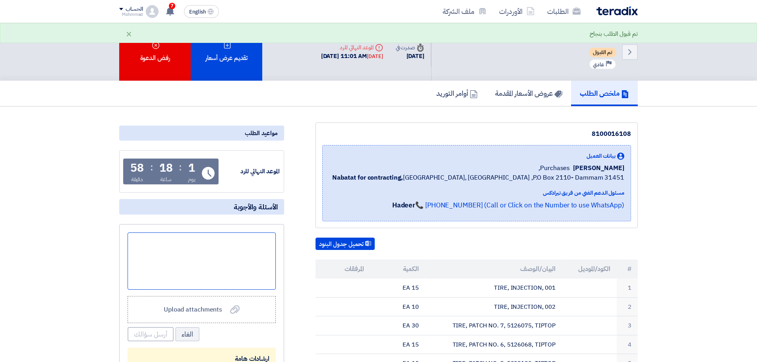
click at [200, 260] on div at bounding box center [202, 261] width 148 height 57
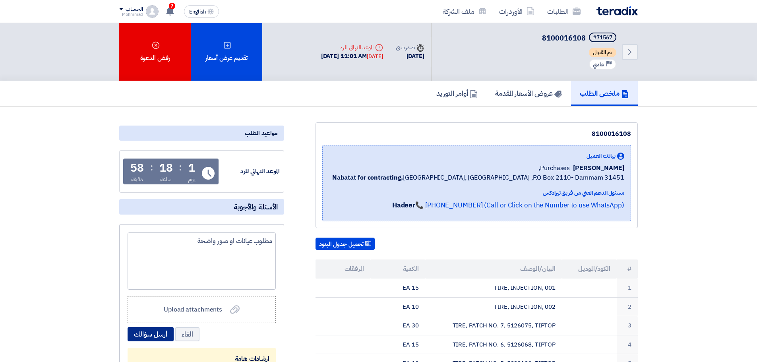
click at [148, 334] on button "أرسل سؤالك" at bounding box center [151, 334] width 46 height 14
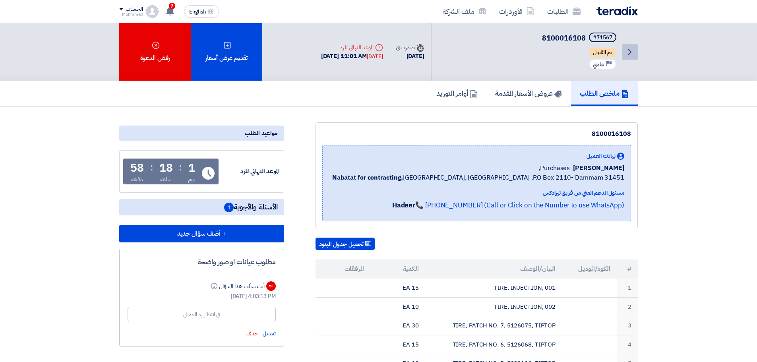
click at [628, 50] on icon "Back" at bounding box center [630, 52] width 10 height 10
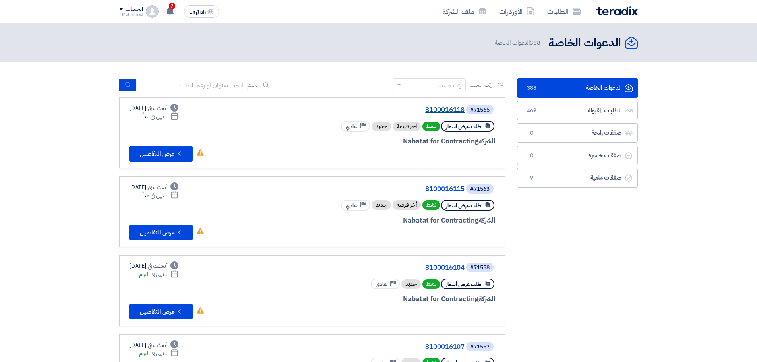
click at [446, 108] on link "8100016118" at bounding box center [385, 110] width 159 height 7
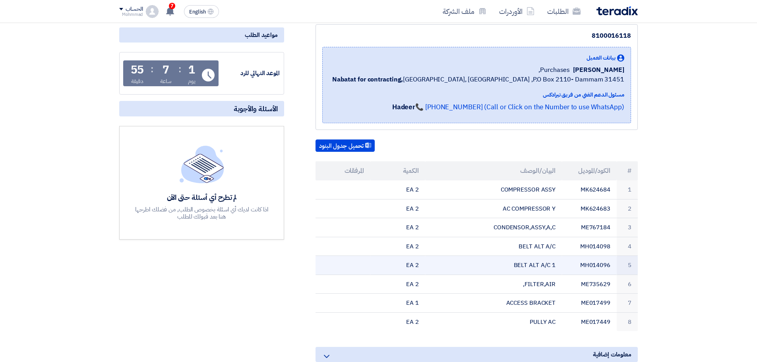
scroll to position [99, 0]
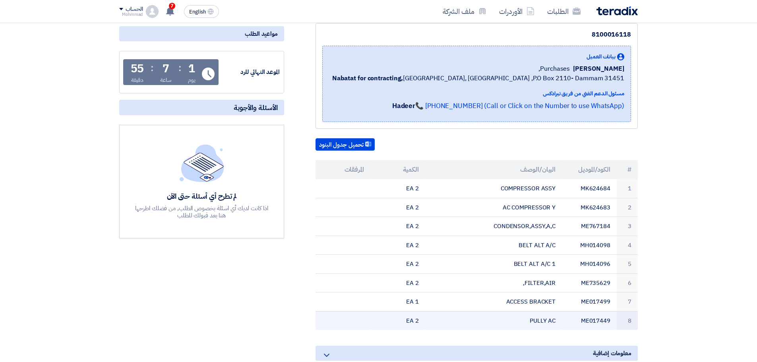
drag, startPoint x: 631, startPoint y: 169, endPoint x: 405, endPoint y: 326, distance: 275.7
click at [405, 326] on table "# الكود/الموديل البيان/الوصف الكمية المرفقات 1 MK624684 COMPRESSOR ASSY 2 EA 2 …" at bounding box center [477, 245] width 322 height 170
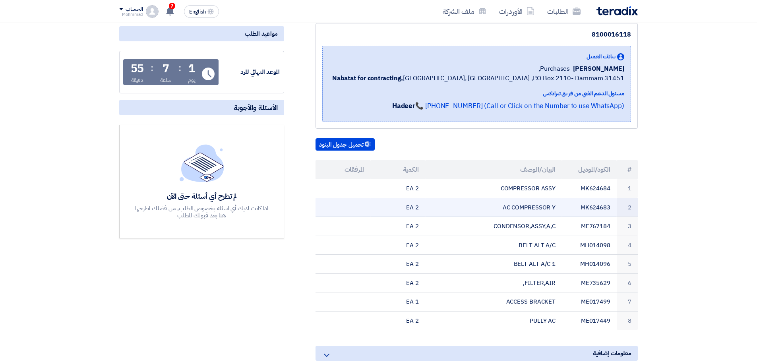
copy table "# الكود/الموديل البيان/الوصف الكمية المرفقات 1 MK624684 COMPRESSOR ASSY 2 EA 2 …"
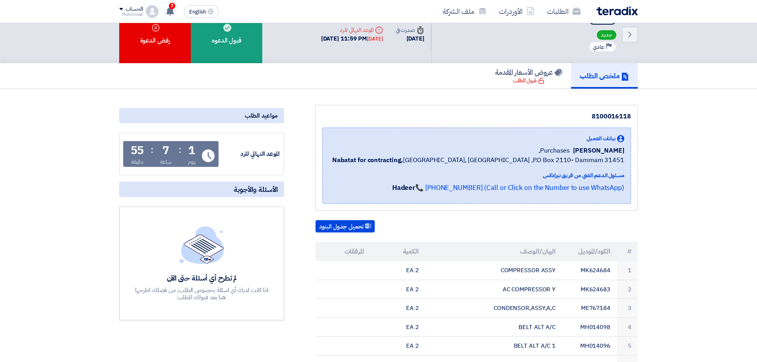
scroll to position [0, 0]
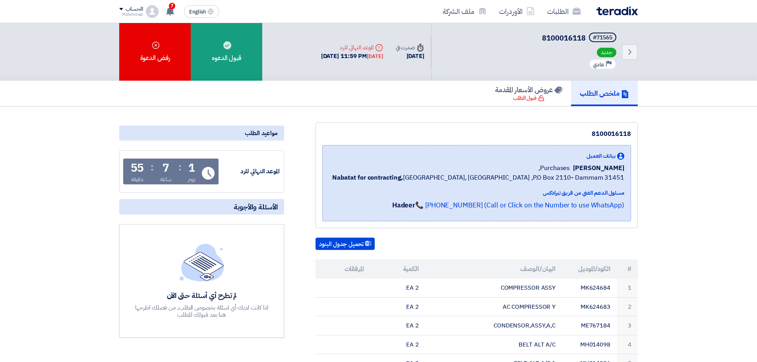
click at [685, 211] on section "8100016118 بيانات العميل Yasir Ali Purchases, Nabatat for contracting, Dammam, …" at bounding box center [378, 341] width 757 height 468
click at [605, 39] on div "#71565" at bounding box center [602, 38] width 19 height 6
copy div "71565"
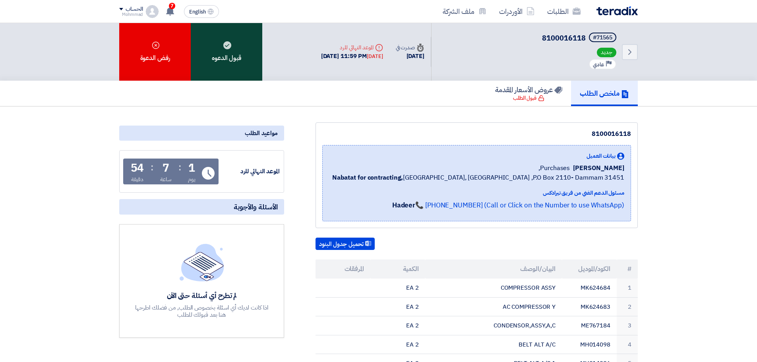
click at [222, 51] on div "قبول الدعوه" at bounding box center [227, 52] width 72 height 58
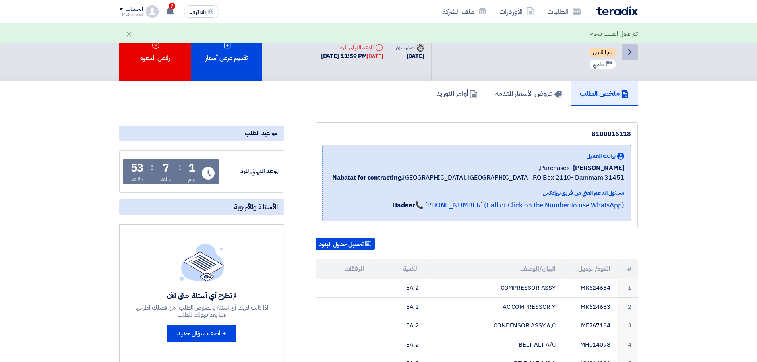
click at [627, 48] on icon "Back" at bounding box center [630, 52] width 10 height 10
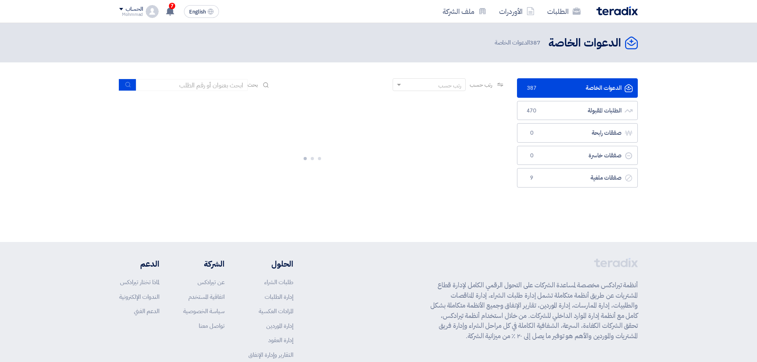
click at [600, 87] on link "الدعوات الخاصة الدعوات الخاصة 387" at bounding box center [577, 87] width 121 height 19
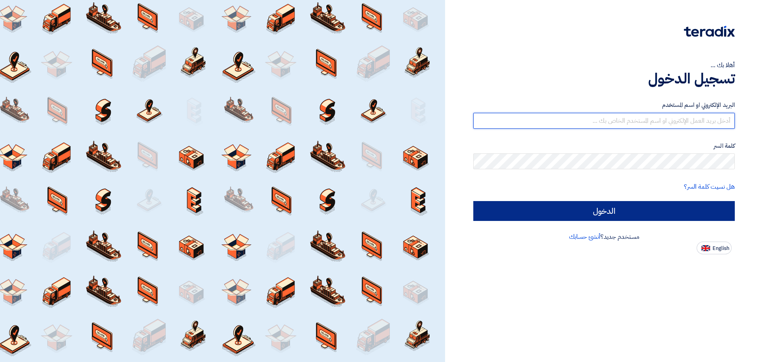
type input "[EMAIL_ADDRESS][DOMAIN_NAME]"
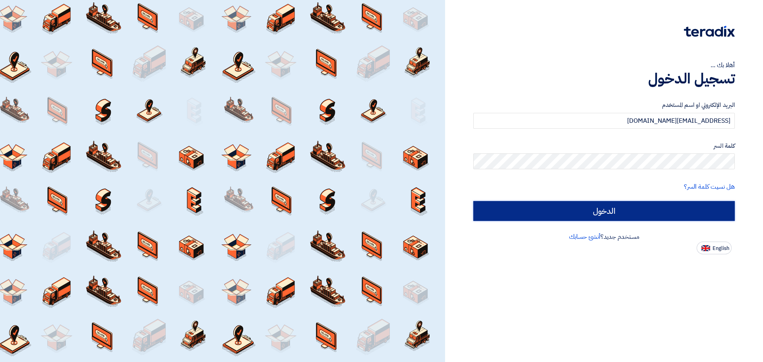
click at [606, 211] on input "الدخول" at bounding box center [604, 211] width 262 height 20
click at [587, 211] on input "الدخول" at bounding box center [604, 211] width 262 height 20
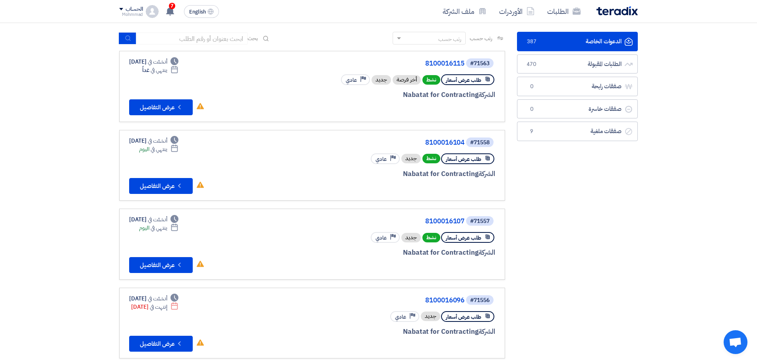
scroll to position [66, 0]
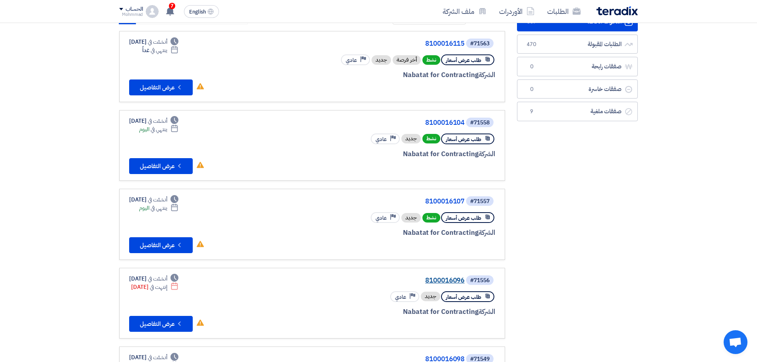
click at [433, 283] on link "8100016096" at bounding box center [385, 280] width 159 height 7
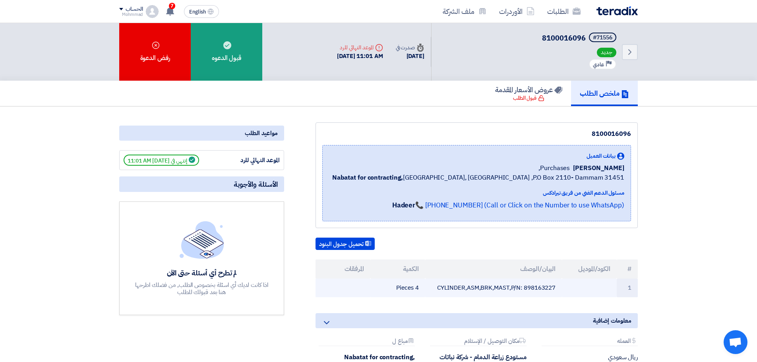
click at [541, 289] on td "CYLINDER,ASM,BRK,MAST,P/N: 898163227" at bounding box center [493, 288] width 137 height 19
copy td "898163227"
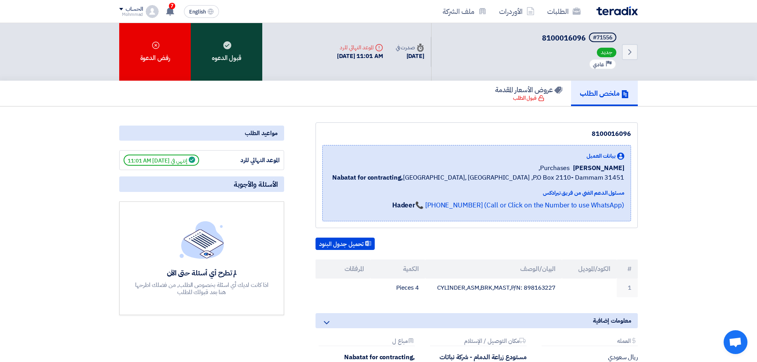
click at [241, 60] on div "قبول الدعوه" at bounding box center [227, 52] width 72 height 58
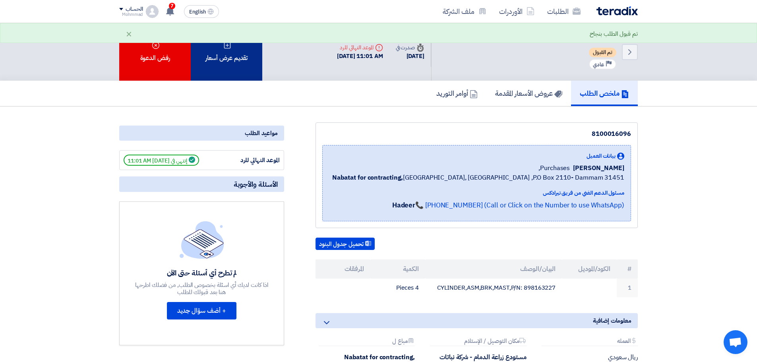
click at [223, 59] on div "تقديم عرض أسعار" at bounding box center [227, 52] width 72 height 58
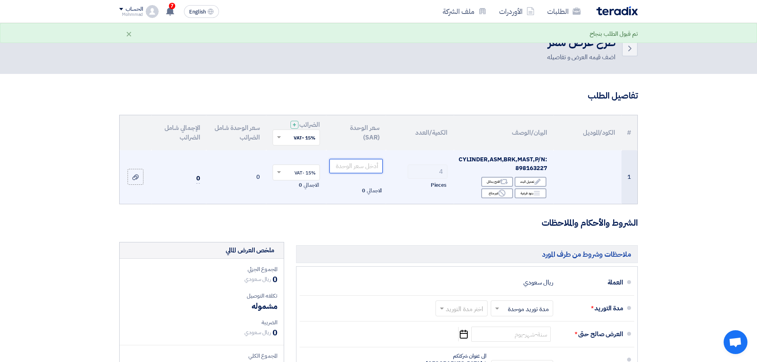
click at [366, 167] on input "number" at bounding box center [357, 166] width 54 height 14
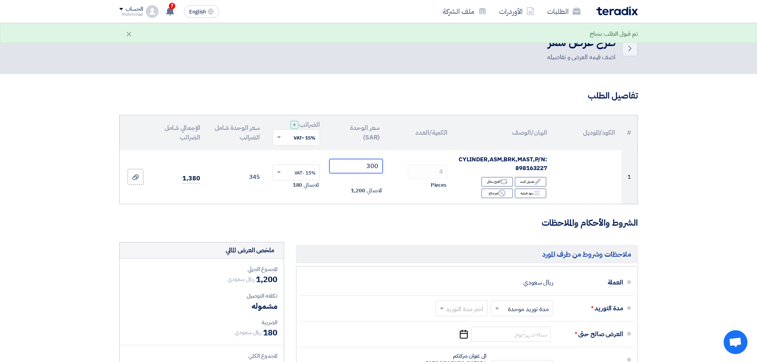
type input "300"
click at [737, 251] on section "تفاصيل الطلب # الكود/الموديل البيان/الوصف الكمية/العدد سعر الوحدة (SAR) الضرائب…" at bounding box center [378, 308] width 757 height 469
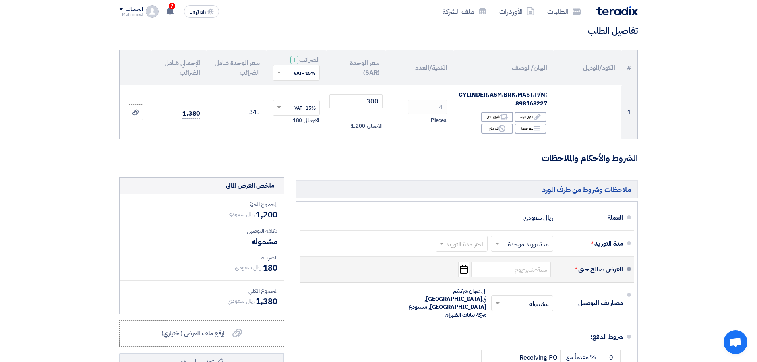
scroll to position [66, 0]
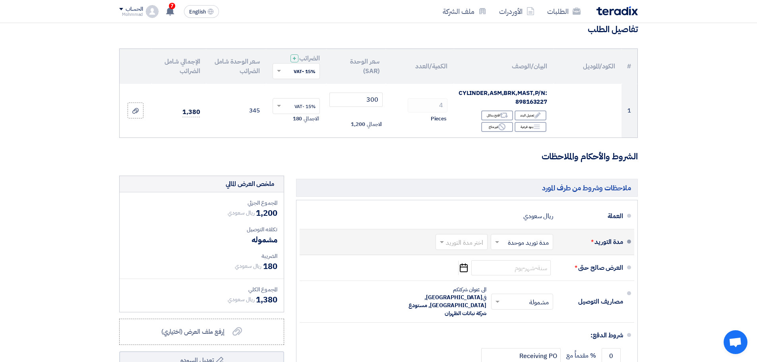
click at [451, 244] on input "text" at bounding box center [460, 243] width 48 height 12
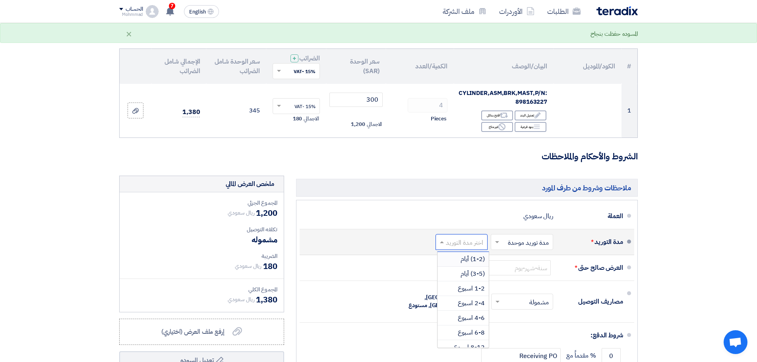
click at [473, 262] on span "(1-2) أيام" at bounding box center [473, 259] width 24 height 10
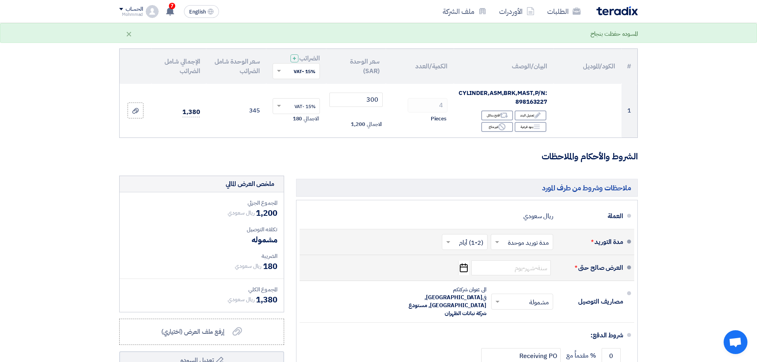
click at [464, 268] on use "button" at bounding box center [464, 268] width 8 height 9
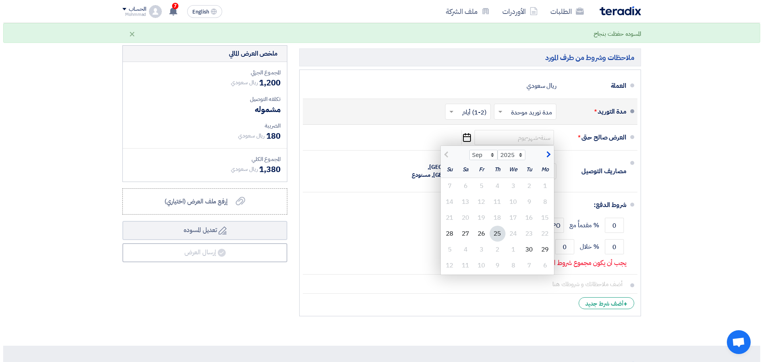
scroll to position [199, 0]
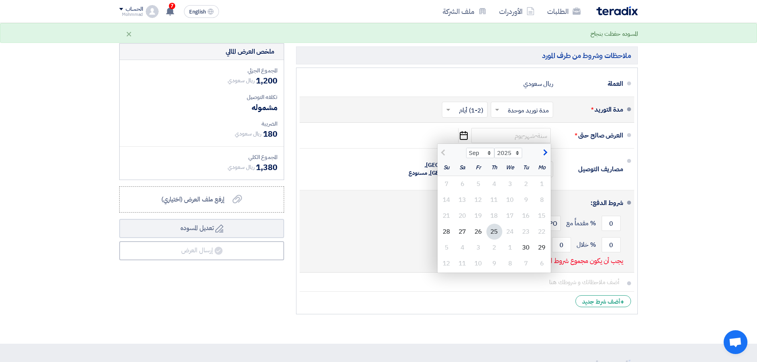
click at [494, 248] on div "2" at bounding box center [495, 248] width 16 height 16
type input "10/2/2025"
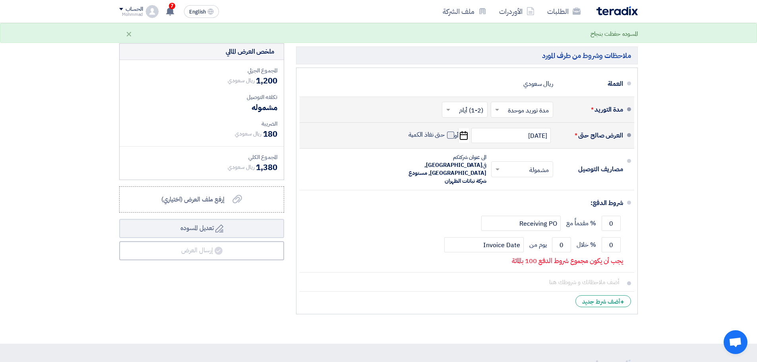
click at [451, 133] on span at bounding box center [450, 135] width 7 height 7
click at [445, 133] on input "حتى نفاذ الكمية" at bounding box center [426, 138] width 38 height 15
checkbox input "true"
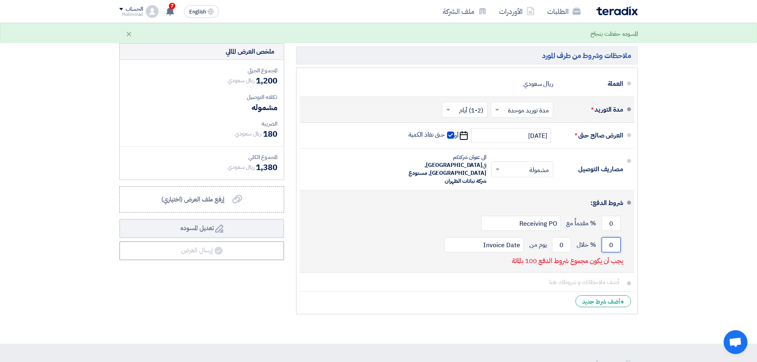
click at [618, 237] on input "0" at bounding box center [611, 244] width 19 height 15
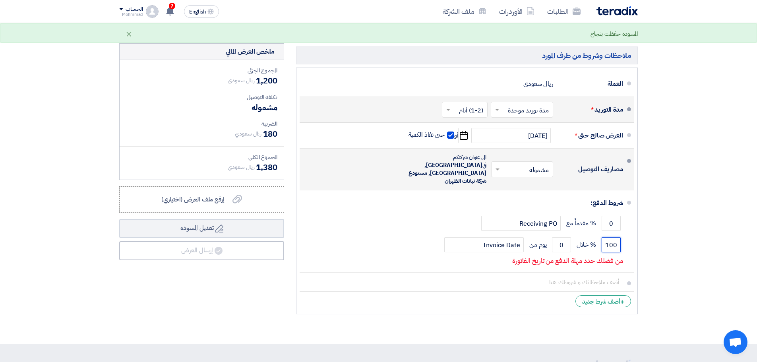
type input "100"
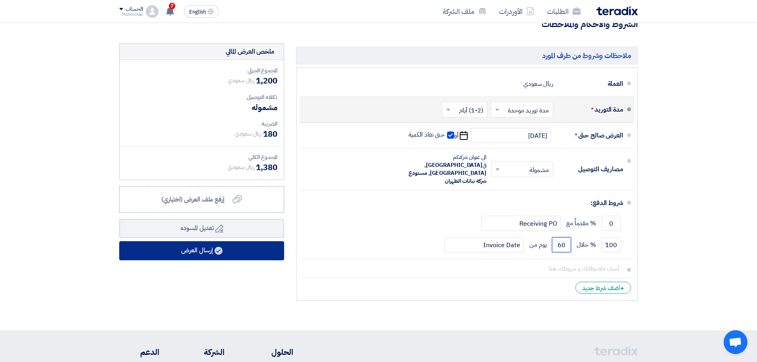
type input "60"
click at [227, 249] on button "إرسال العرض" at bounding box center [201, 250] width 165 height 19
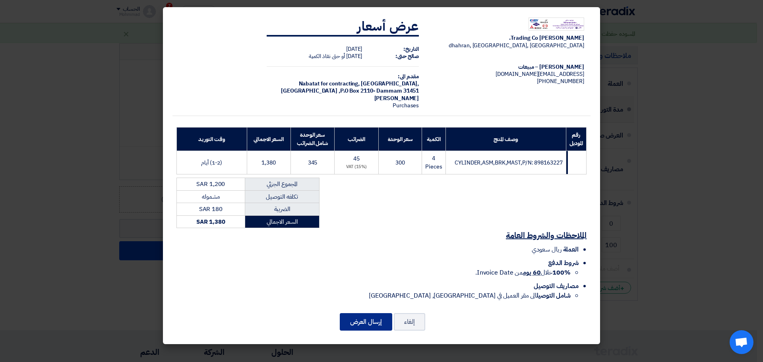
click at [370, 325] on button "إرسال العرض" at bounding box center [366, 321] width 52 height 17
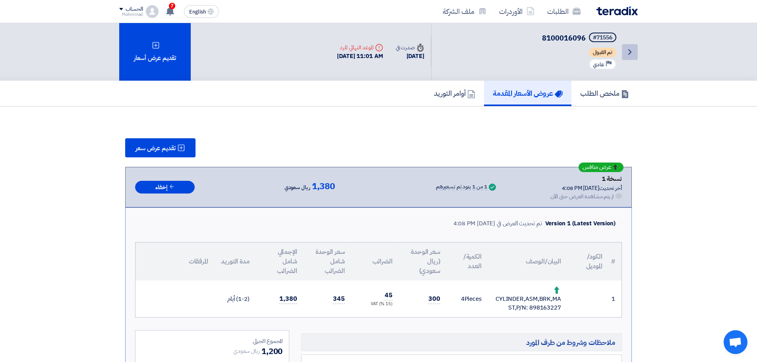
click at [628, 48] on icon "Back" at bounding box center [630, 52] width 10 height 10
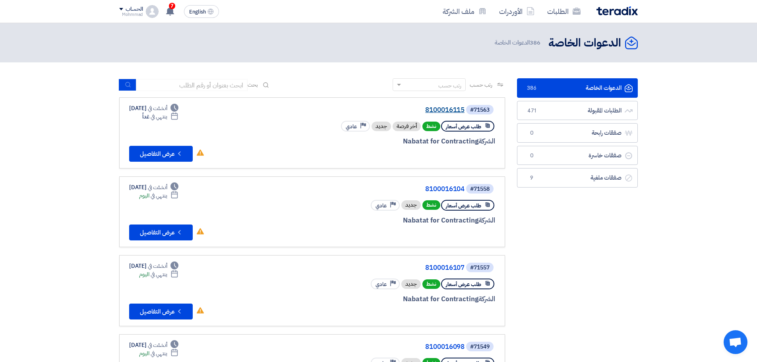
click at [448, 109] on link "8100016115" at bounding box center [385, 110] width 159 height 7
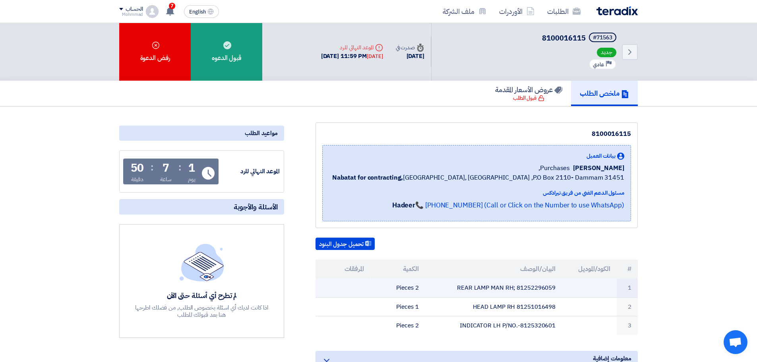
click at [534, 287] on td "REAR LAMP MAN RH; 81252296059" at bounding box center [493, 288] width 137 height 19
copy td "81252296059"
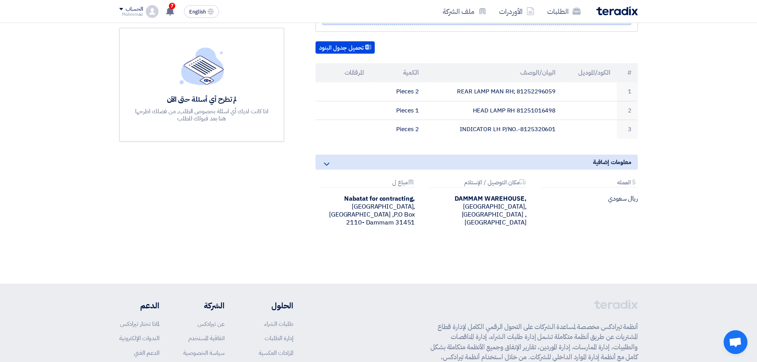
scroll to position [199, 0]
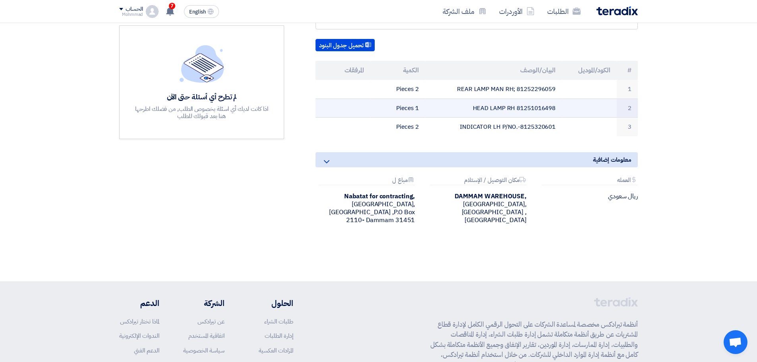
click at [537, 111] on td "HEAD LAMP RH 81251016498" at bounding box center [493, 108] width 137 height 19
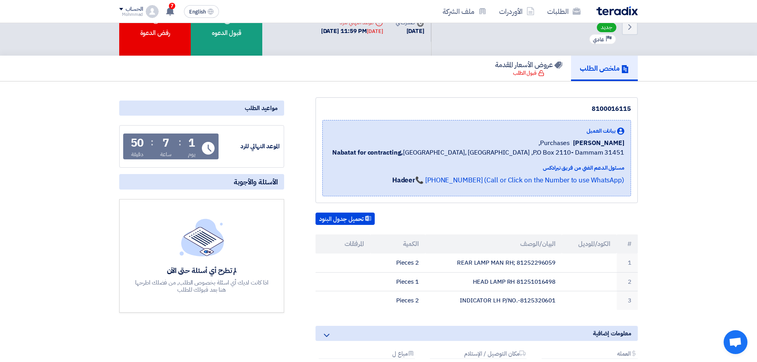
scroll to position [0, 0]
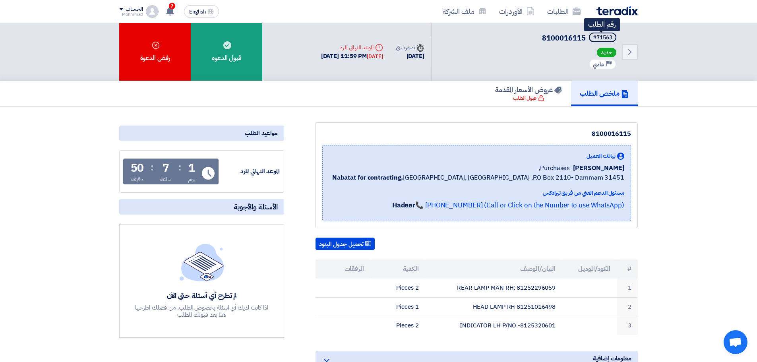
click at [603, 40] on div "#71563" at bounding box center [602, 38] width 19 height 6
click at [609, 37] on div "#71563" at bounding box center [602, 38] width 19 height 6
copy div "71563"
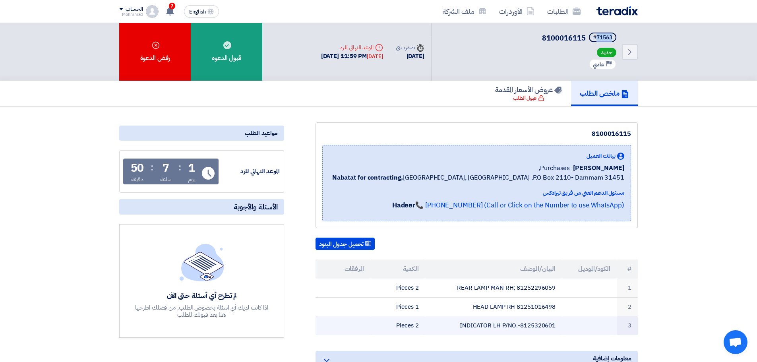
drag, startPoint x: 631, startPoint y: 268, endPoint x: 400, endPoint y: 321, distance: 237.2
click at [398, 324] on table "# الكود/الموديل البيان/الوصف الكمية المرفقات 1 REAR LAMP MAN RH; 81252296059 2 …" at bounding box center [477, 298] width 322 height 76
copy table "# الكود/الموديل البيان/الوصف الكمية المرفقات 1 REAR LAMP MAN RH; 81252296059 2 …"
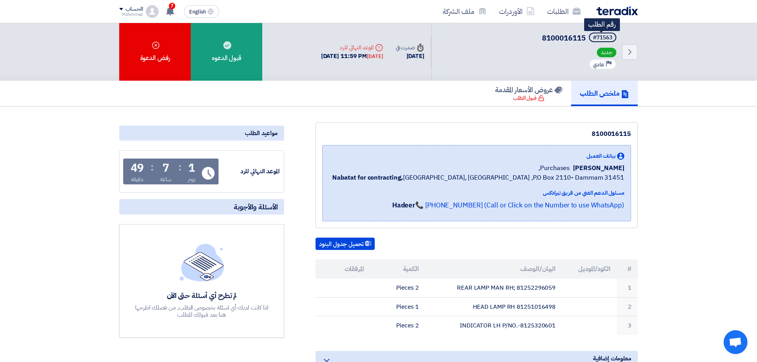
click at [609, 37] on div "#71563" at bounding box center [602, 38] width 19 height 6
copy div "71563"
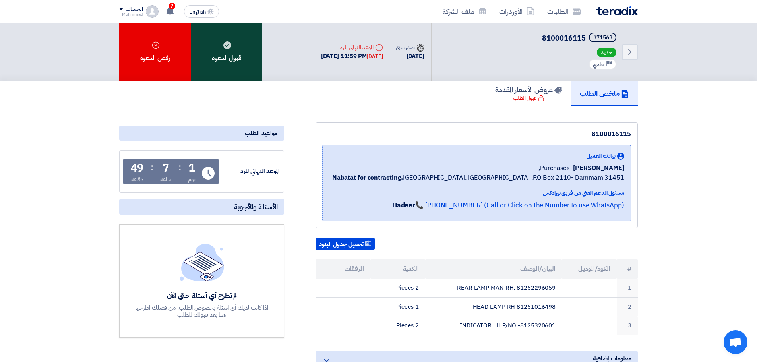
click at [215, 58] on div "قبول الدعوه" at bounding box center [227, 52] width 72 height 58
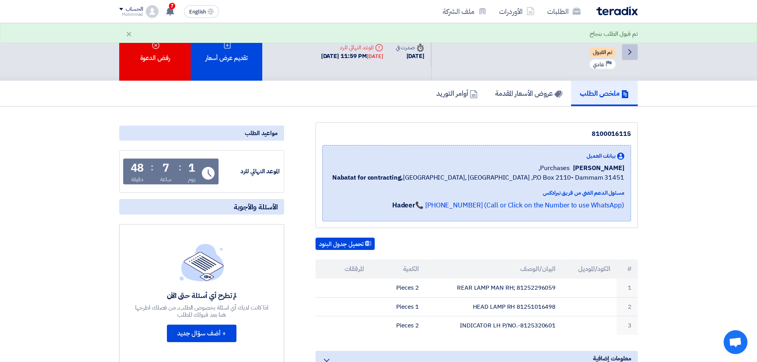
click at [634, 54] on icon "Back" at bounding box center [630, 52] width 10 height 10
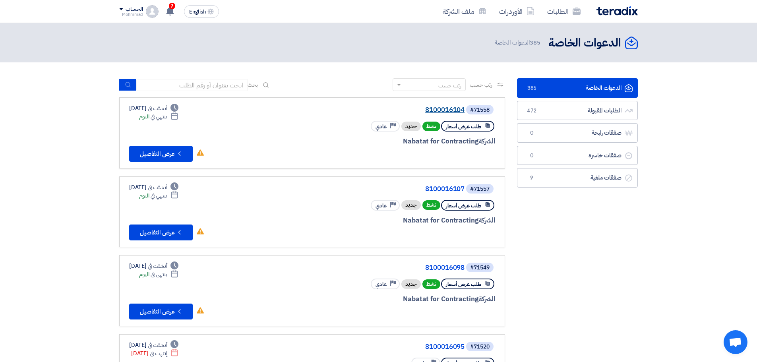
click at [440, 109] on link "8100016104" at bounding box center [385, 110] width 159 height 7
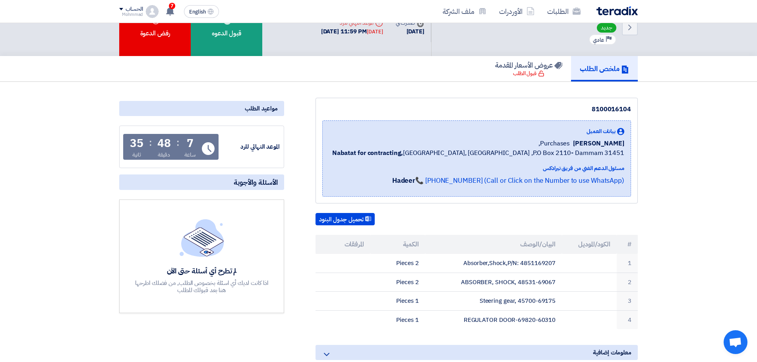
scroll to position [99, 0]
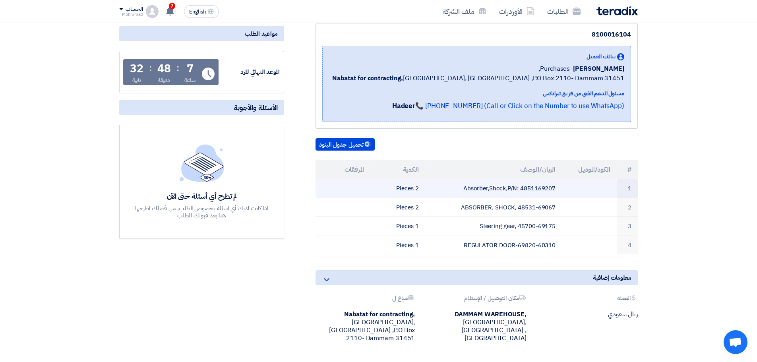
click at [537, 189] on td "Absorber,Shock,P/N: 4851169207" at bounding box center [493, 188] width 137 height 19
copy td "4851169207"
click at [517, 189] on td "Absorber,Shock,P/N: 4851169207" at bounding box center [493, 188] width 137 height 19
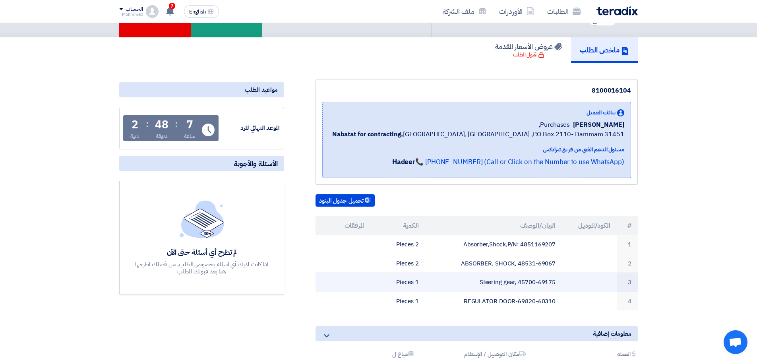
scroll to position [33, 0]
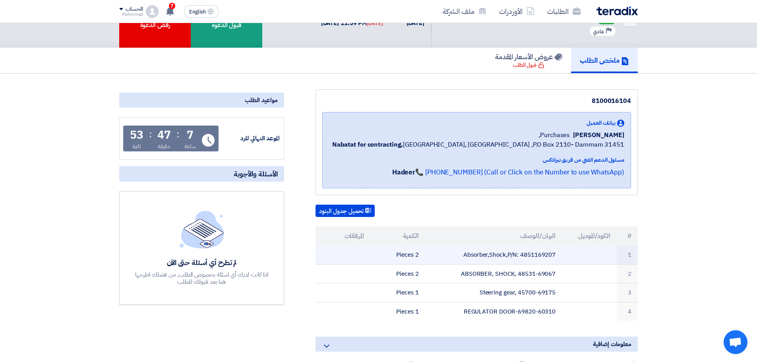
drag, startPoint x: 631, startPoint y: 236, endPoint x: 374, endPoint y: 249, distance: 257.9
click at [374, 249] on table "# الكود/الموديل البيان/الوصف الكمية المرفقات 1 Absorber,Shock,P/N: 4851169207 2…" at bounding box center [477, 274] width 322 height 94
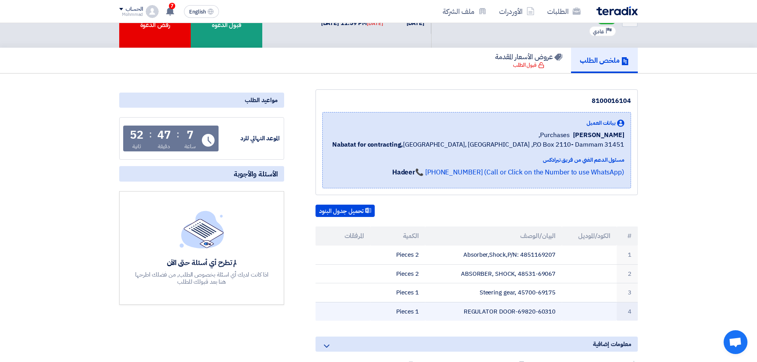
drag, startPoint x: 389, startPoint y: 307, endPoint x: 392, endPoint y: 310, distance: 4.2
click at [389, 307] on td "1 Pieces" at bounding box center [397, 311] width 55 height 19
drag, startPoint x: 631, startPoint y: 237, endPoint x: 392, endPoint y: 314, distance: 250.7
click at [392, 314] on table "# الكود/الموديل البيان/الوصف الكمية المرفقات 1 Absorber,Shock,P/N: 4851169207 2…" at bounding box center [477, 274] width 322 height 94
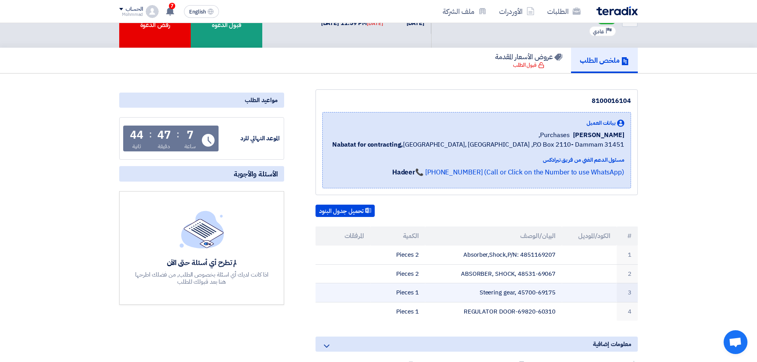
copy table "# الكود/الموديل البيان/الوصف الكمية المرفقات 1 Absorber,Shock,P/N: 4851169207 2…"
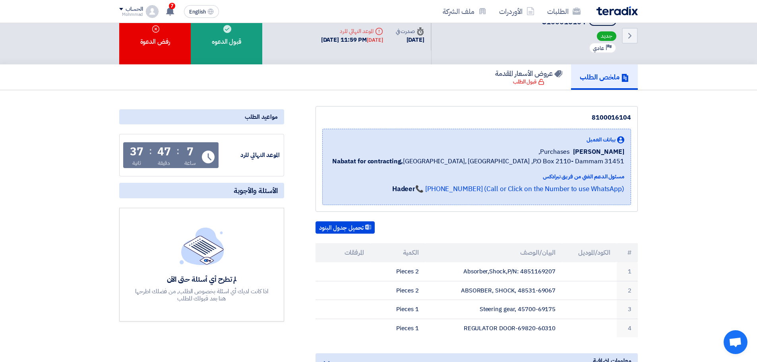
scroll to position [0, 0]
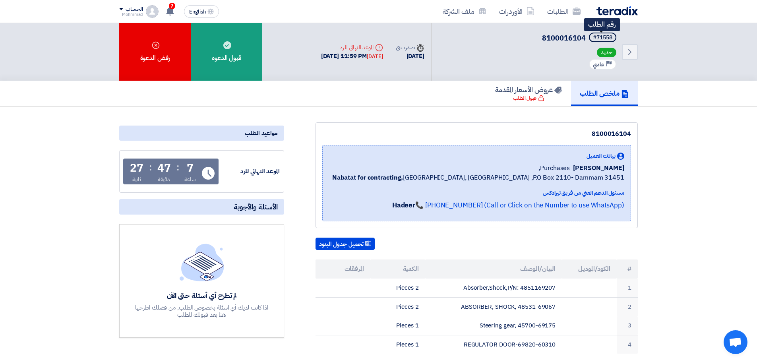
click at [607, 36] on div "#71558" at bounding box center [602, 38] width 19 height 6
copy div "71558"
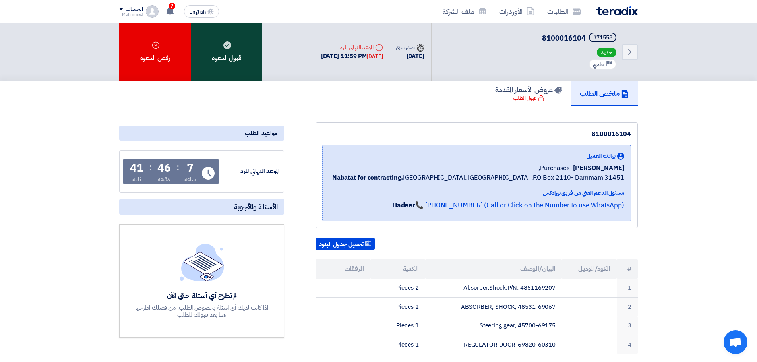
click at [242, 64] on div "قبول الدعوه" at bounding box center [227, 52] width 72 height 58
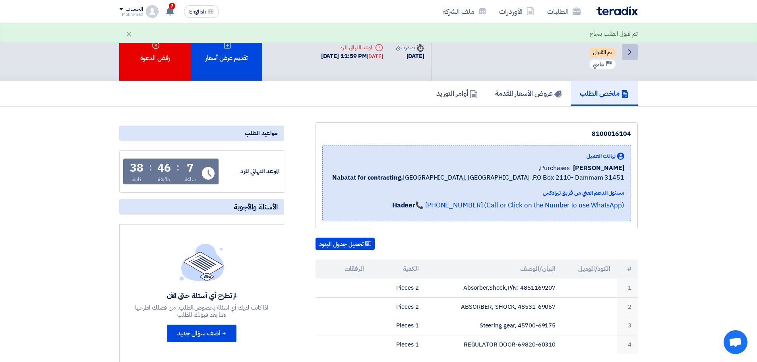
click at [628, 52] on icon "Back" at bounding box center [630, 52] width 10 height 10
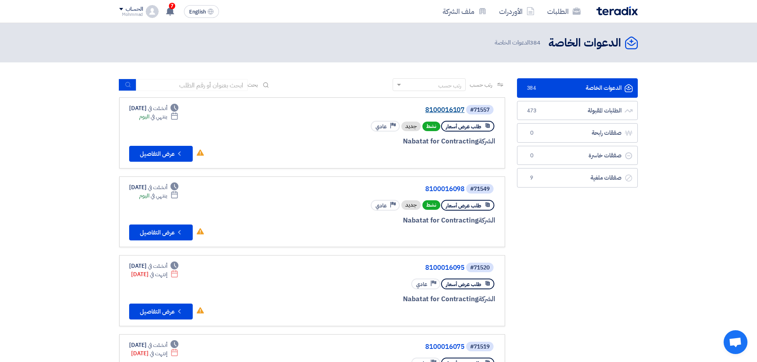
click at [439, 111] on link "8100016107" at bounding box center [385, 110] width 159 height 7
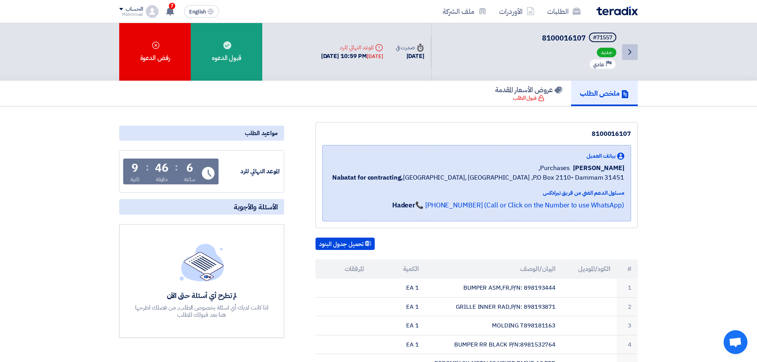
click at [627, 50] on icon "Back" at bounding box center [630, 52] width 10 height 10
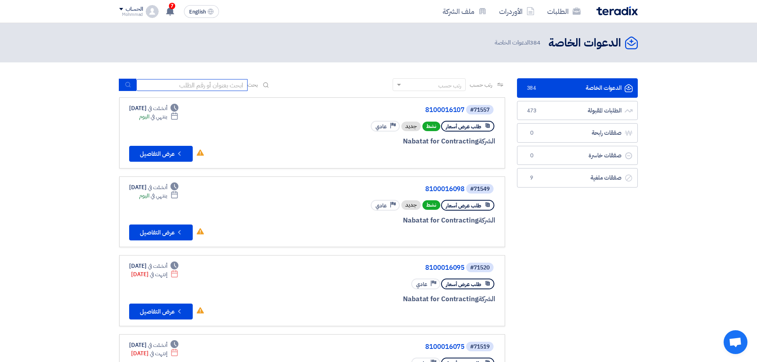
click at [201, 89] on input at bounding box center [191, 85] width 111 height 12
click at [224, 85] on input at bounding box center [191, 85] width 111 height 12
click at [447, 110] on link "8100016107" at bounding box center [385, 110] width 159 height 7
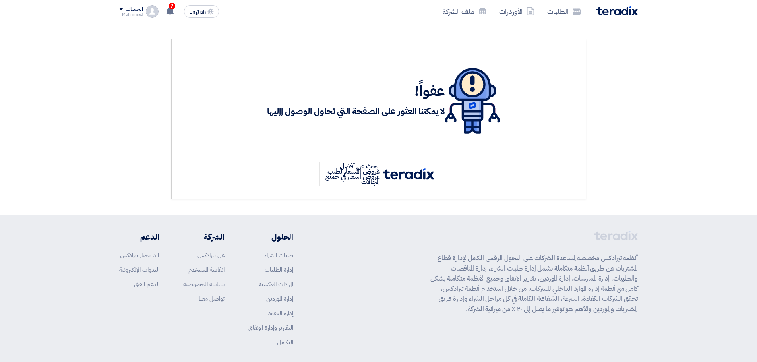
click at [626, 9] on img at bounding box center [617, 10] width 41 height 9
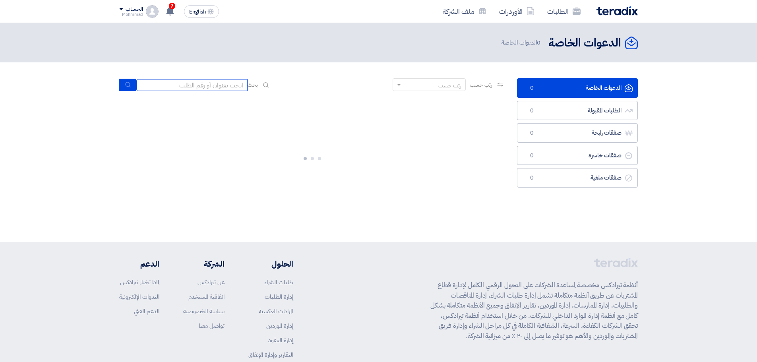
click at [201, 83] on input at bounding box center [191, 85] width 111 height 12
paste input "71563"
type input "71563"
click at [130, 86] on icon "submit" at bounding box center [128, 84] width 6 height 6
click at [171, 85] on input at bounding box center [191, 85] width 111 height 12
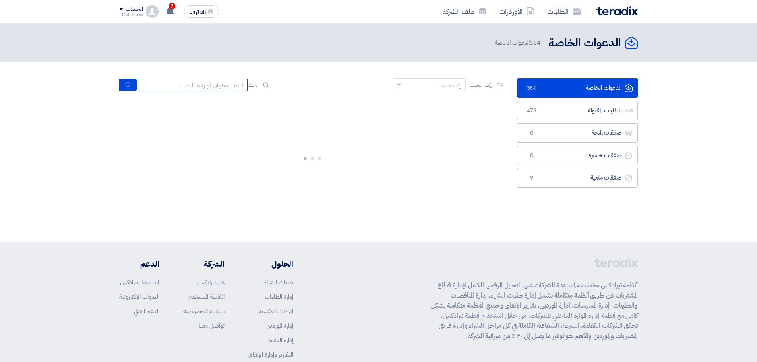
paste input "71563"
type input "71563"
click at [131, 84] on button "submit" at bounding box center [127, 85] width 17 height 12
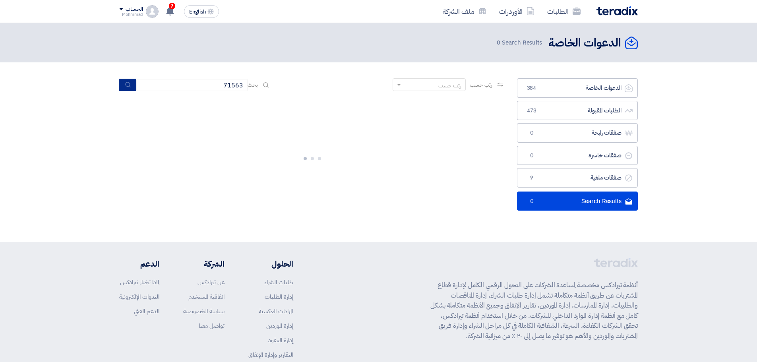
click at [131, 83] on icon "submit" at bounding box center [128, 84] width 6 height 6
click at [126, 87] on icon "submit" at bounding box center [128, 84] width 6 height 6
click at [126, 88] on icon "submit" at bounding box center [128, 84] width 6 height 6
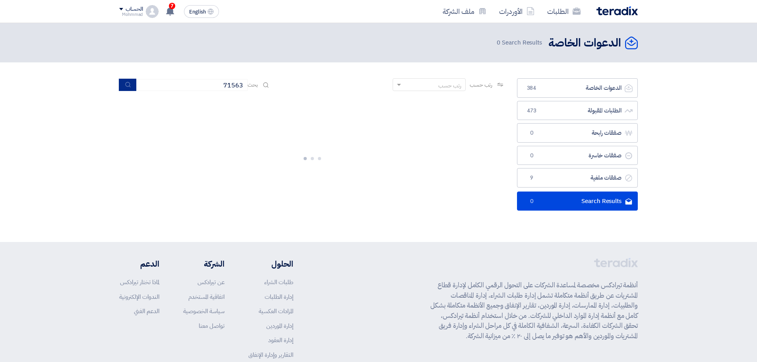
click at [126, 88] on icon "submit" at bounding box center [128, 84] width 6 height 6
click at [124, 88] on button "submit" at bounding box center [127, 85] width 17 height 12
click at [123, 89] on button "submit" at bounding box center [127, 85] width 17 height 12
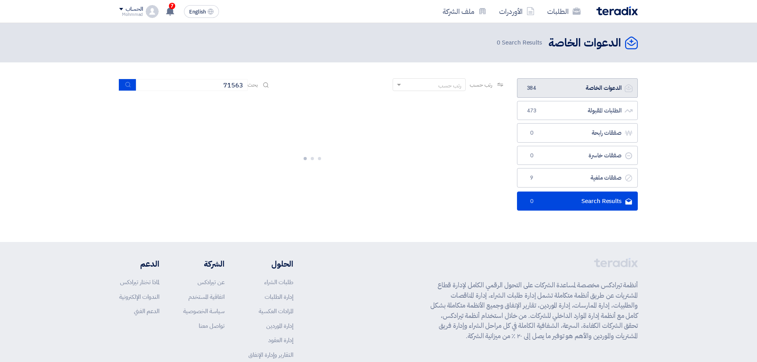
click at [572, 83] on link "الدعوات الخاصة الدعوات الخاصة 384" at bounding box center [577, 87] width 121 height 19
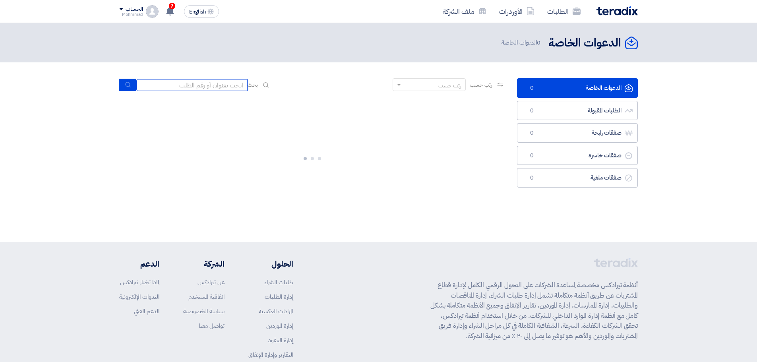
click at [209, 85] on input at bounding box center [191, 85] width 111 height 12
paste input "71563"
type input "71563"
click at [129, 82] on icon "submit" at bounding box center [128, 84] width 6 height 6
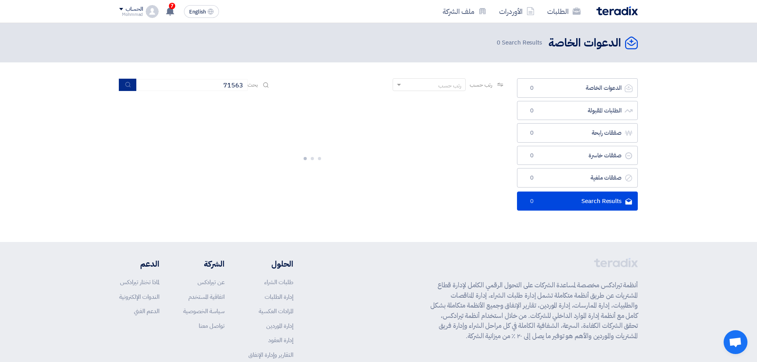
click at [130, 87] on icon "submit" at bounding box center [128, 84] width 6 height 6
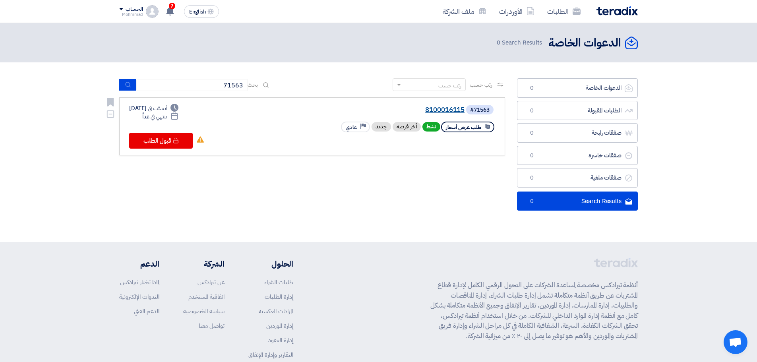
click at [452, 110] on link "8100016115" at bounding box center [385, 110] width 159 height 7
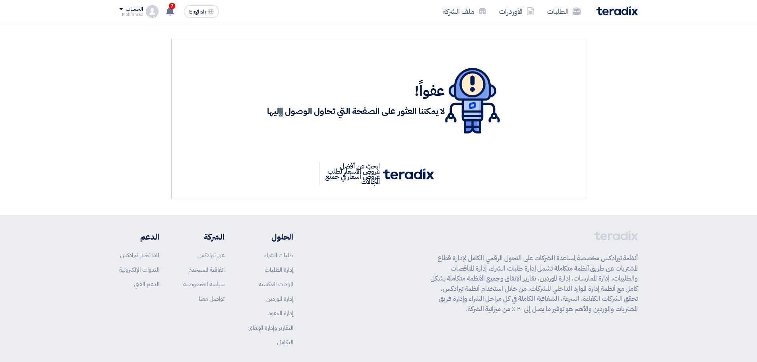
click at [617, 10] on img at bounding box center [617, 10] width 41 height 9
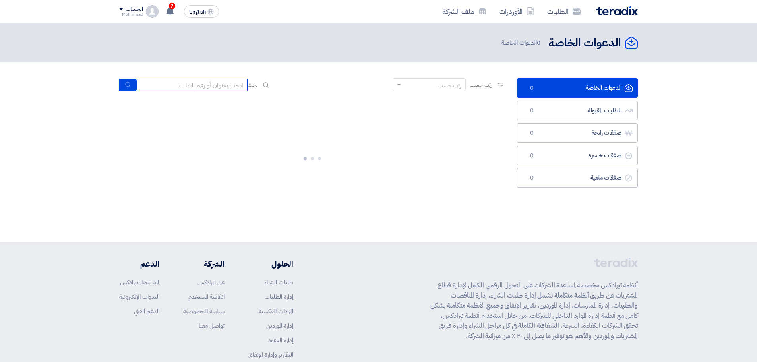
click at [217, 85] on input at bounding box center [191, 85] width 111 height 12
paste input "71504"
type input "71504"
click at [127, 86] on icon "submit" at bounding box center [128, 84] width 6 height 6
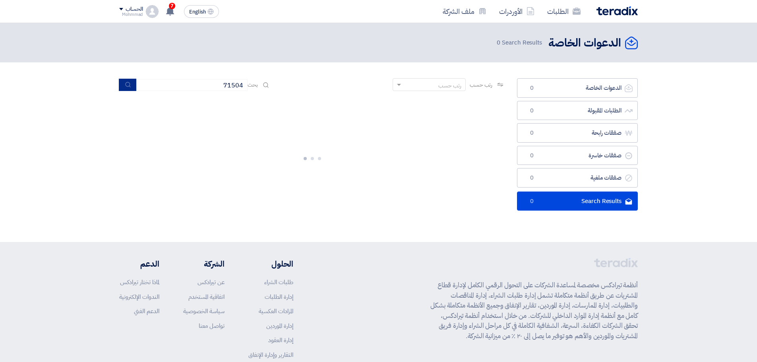
click at [122, 85] on button "submit" at bounding box center [127, 85] width 17 height 12
click at [123, 85] on button "submit" at bounding box center [127, 85] width 17 height 12
click at [126, 86] on icon "submit" at bounding box center [128, 84] width 6 height 6
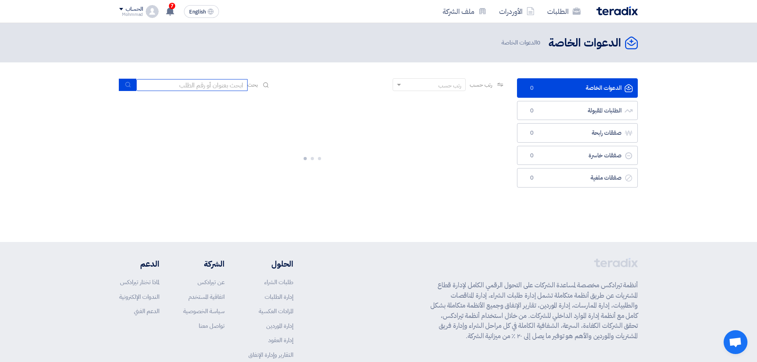
click at [201, 83] on input at bounding box center [191, 85] width 111 height 12
paste input "8000022319"
type input "8000022319"
click at [227, 84] on input "8000022319" at bounding box center [191, 85] width 111 height 12
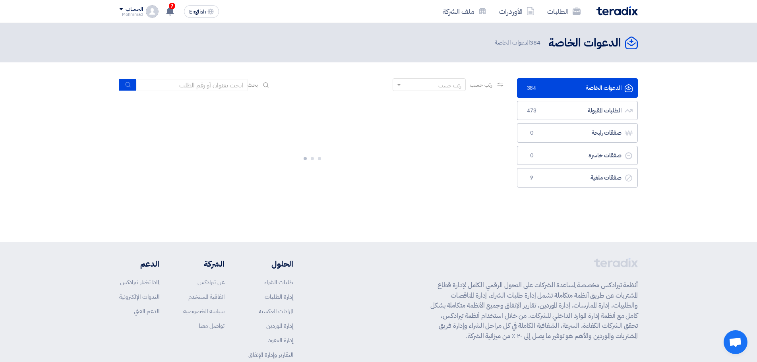
click at [598, 88] on link "الدعوات الخاصة الدعوات الخاصة 384" at bounding box center [577, 87] width 121 height 19
click at [692, 51] on header "الدعوات الخاصة الدعوات الخاصة 0 الدعوات الخاصة" at bounding box center [378, 42] width 757 height 39
